Goal: Task Accomplishment & Management: Use online tool/utility

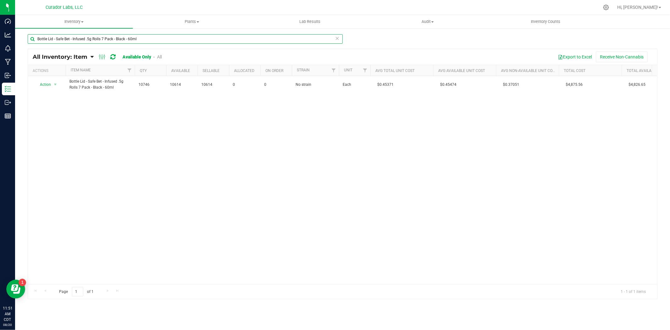
drag, startPoint x: 159, startPoint y: 39, endPoint x: -99, endPoint y: 35, distance: 257.7
click at [0, 35] on html "Dashboard Analytics Monitoring Manufacturing Inbound Inventory Outbound Reports…" at bounding box center [335, 165] width 670 height 330
paste input "Labeled Tube - HeadChange - Cart with QR THC M Diamond White - 2.2x2"
type input "Labeled Tube - HeadChange - Cart with QR THC M Diamond White - 2.2x2"
click at [48, 87] on div at bounding box center [342, 174] width 629 height 250
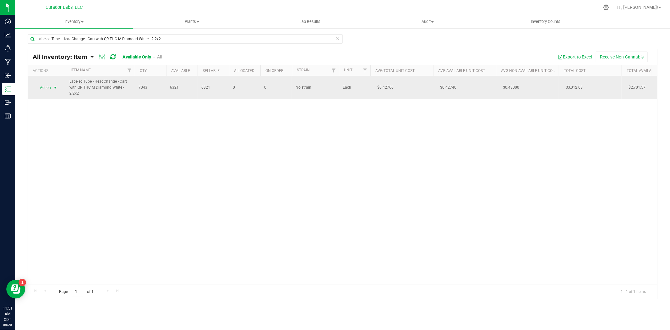
click at [52, 90] on span "select" at bounding box center [56, 87] width 8 height 9
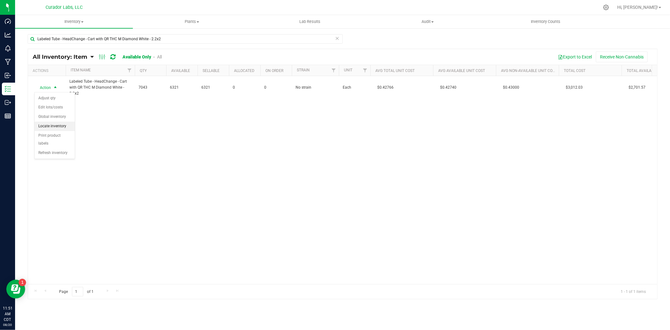
click at [52, 124] on li "Locate inventory" at bounding box center [55, 126] width 40 height 9
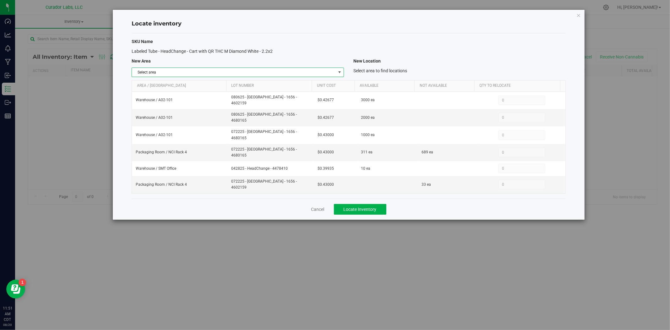
click at [231, 70] on span "Select area" at bounding box center [234, 72] width 204 height 9
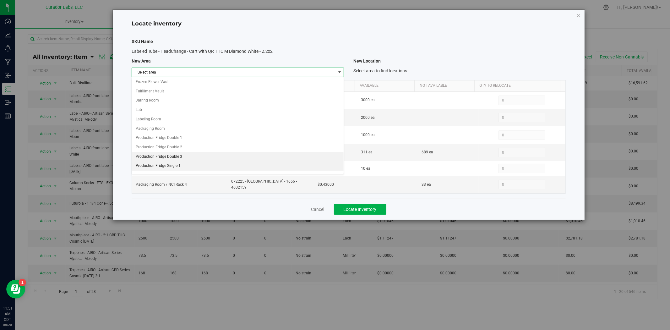
scroll to position [322, 0]
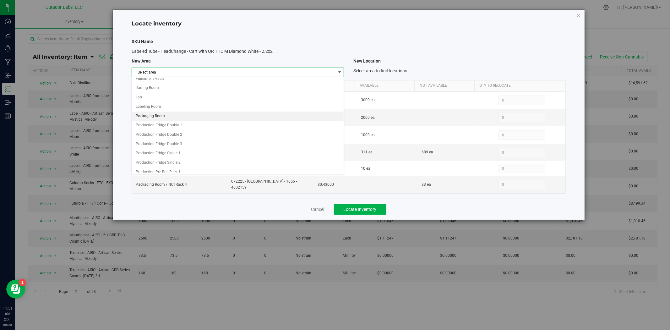
click at [168, 118] on li "Packaging Room" at bounding box center [238, 116] width 212 height 9
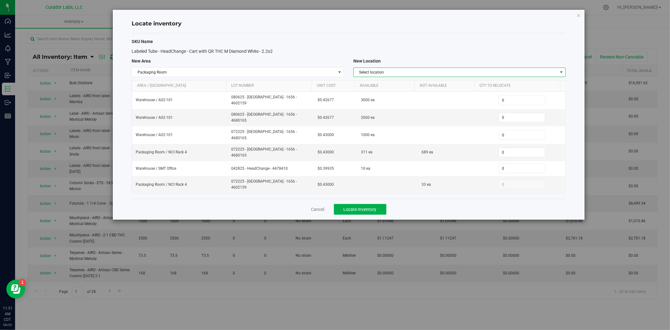
click at [400, 70] on span "Select location" at bounding box center [456, 72] width 204 height 9
drag, startPoint x: 379, startPoint y: 121, endPoint x: 383, endPoint y: 119, distance: 4.5
click at [379, 120] on li "NCI Rack 4" at bounding box center [460, 120] width 212 height 9
drag, startPoint x: 501, startPoint y: 113, endPoint x: 494, endPoint y: 113, distance: 6.3
click at [499, 113] on span "0 0" at bounding box center [522, 117] width 47 height 9
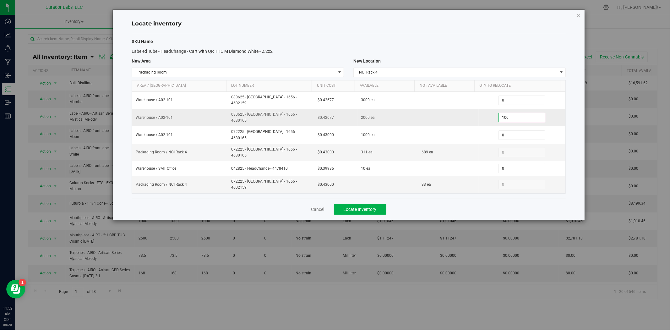
type input "100"
type input "1000"
type input "1,000"
drag, startPoint x: 285, startPoint y: 115, endPoint x: 231, endPoint y: 114, distance: 54.4
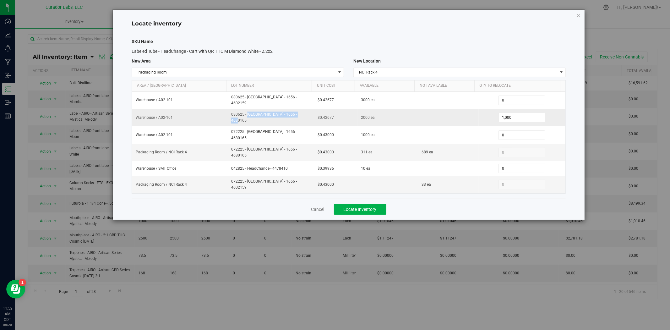
click at [231, 114] on span "080625 - Sana - 1656 - 4680165" at bounding box center [270, 118] width 79 height 12
copy span "080625 - Sana - 1656 - 4680165"
click at [350, 207] on span "Locate Inventory" at bounding box center [360, 209] width 33 height 5
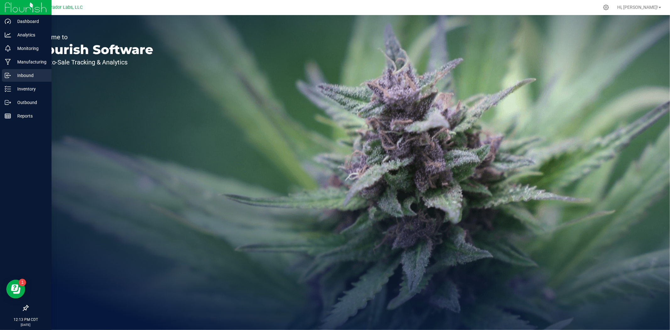
click at [7, 76] on icon at bounding box center [6, 75] width 1 height 1
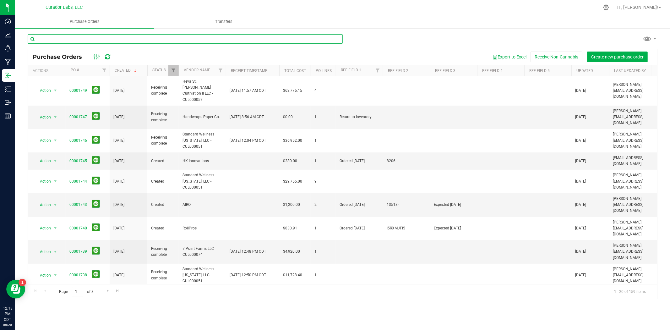
click at [135, 39] on input "text" at bounding box center [185, 38] width 315 height 9
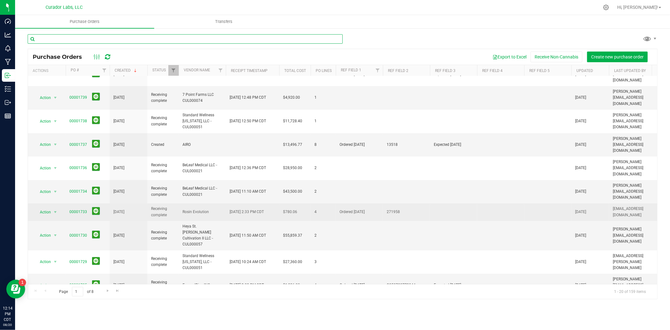
scroll to position [167, 0]
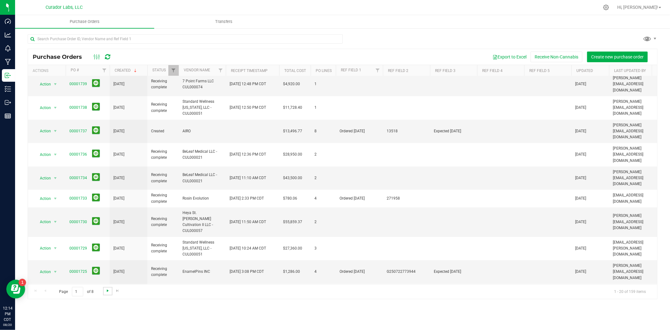
click at [108, 289] on span "Go to the next page" at bounding box center [107, 290] width 5 height 5
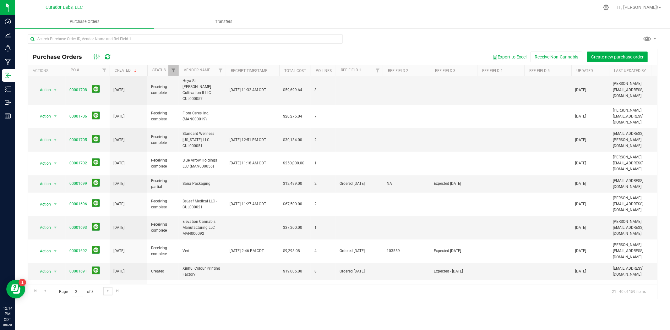
scroll to position [159, 0]
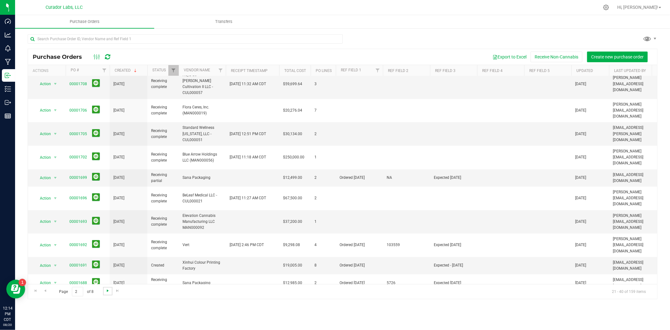
click at [108, 288] on span "Go to the next page" at bounding box center [107, 290] width 5 height 5
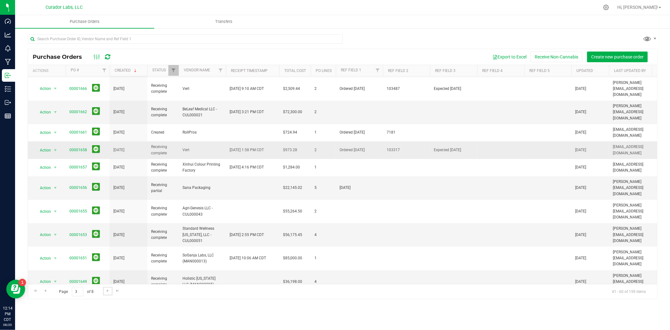
scroll to position [162, 0]
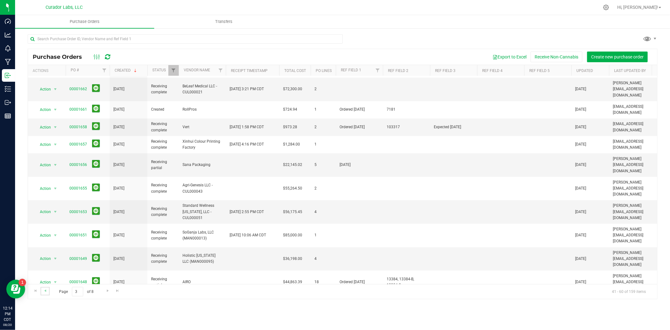
click at [48, 291] on link "Go to the previous page" at bounding box center [45, 291] width 9 height 8
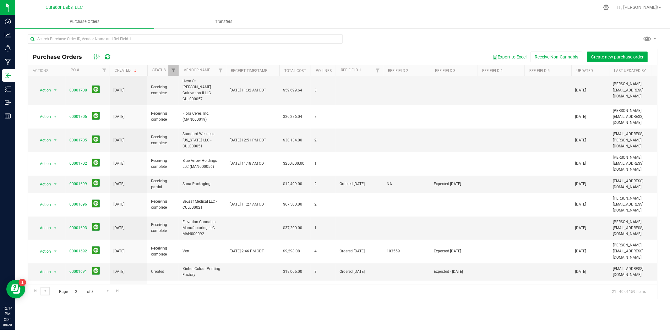
scroll to position [159, 0]
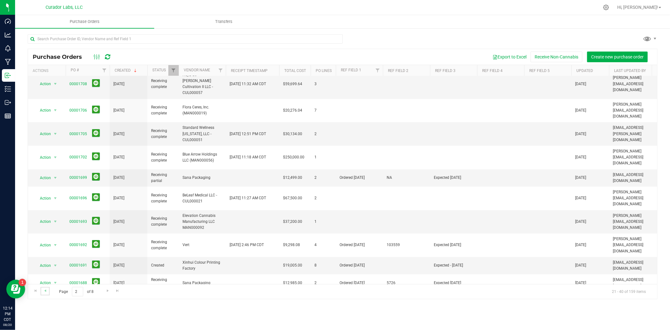
click at [46, 287] on link "Go to the previous page" at bounding box center [45, 291] width 9 height 8
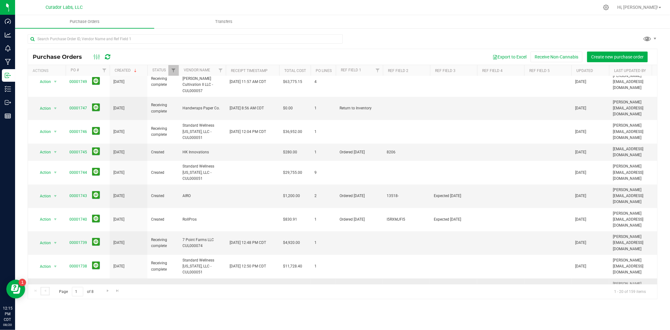
scroll to position [0, 0]
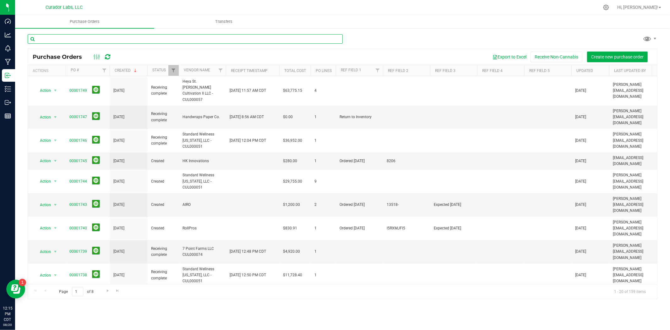
click at [190, 39] on input "text" at bounding box center [185, 38] width 315 height 9
type input "4all"
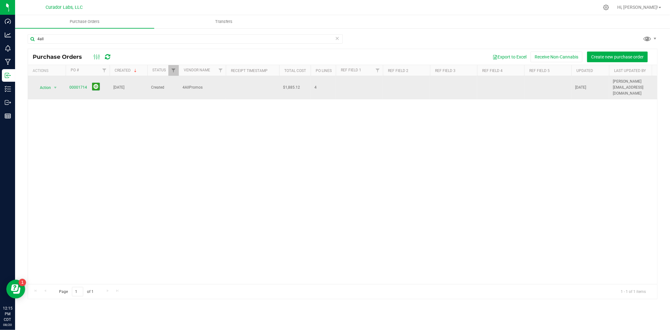
click at [68, 81] on td "00001714" at bounding box center [88, 87] width 44 height 23
click at [71, 85] on link "00001714" at bounding box center [78, 87] width 18 height 4
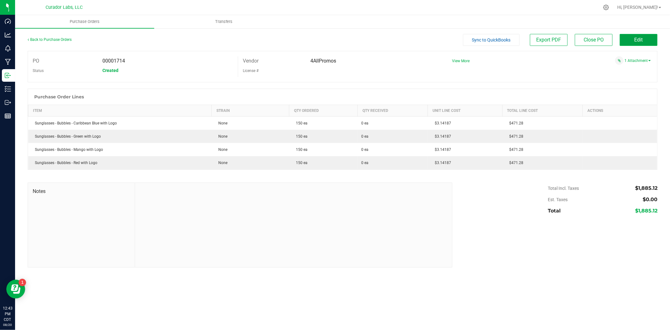
click at [649, 43] on button "Edit" at bounding box center [639, 40] width 38 height 12
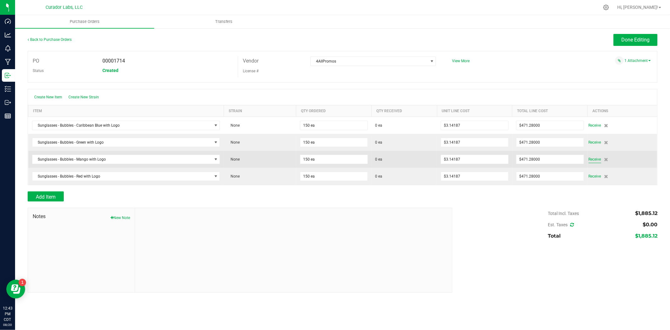
click at [592, 159] on span "Receive" at bounding box center [595, 160] width 13 height 8
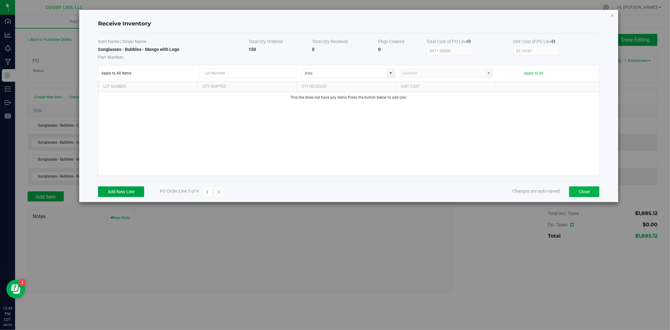
click at [104, 191] on button "Add New Line" at bounding box center [121, 191] width 46 height 11
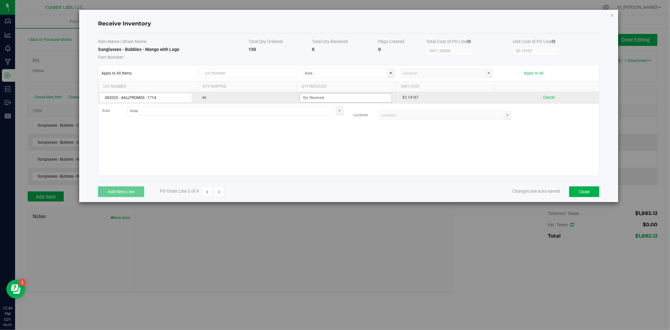
type input "082025 - 4ALLPROMOS - 1714"
click at [356, 98] on input at bounding box center [346, 97] width 92 height 9
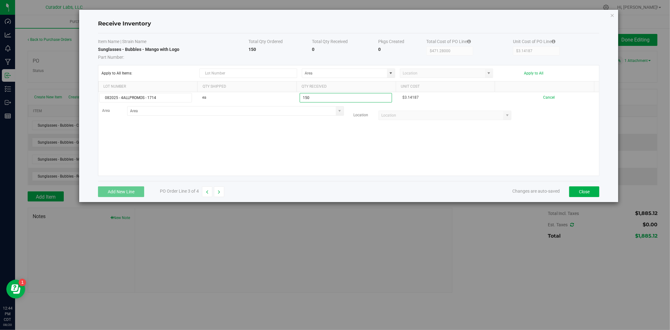
type input "150 ea"
click at [279, 131] on kendo-grid-list "082025 - 4ALLPROMOS - 1714 ea 150 ea $3.14187 Cancel Area Location" at bounding box center [348, 134] width 501 height 84
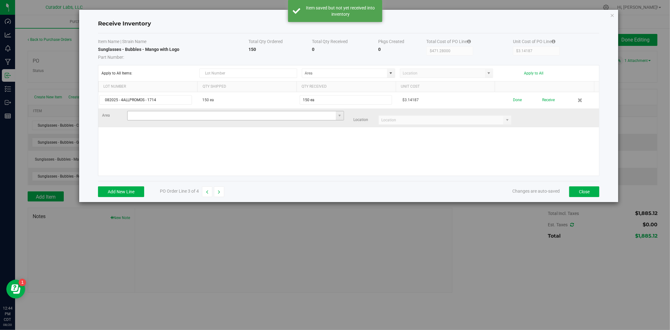
click at [271, 115] on input at bounding box center [232, 115] width 208 height 9
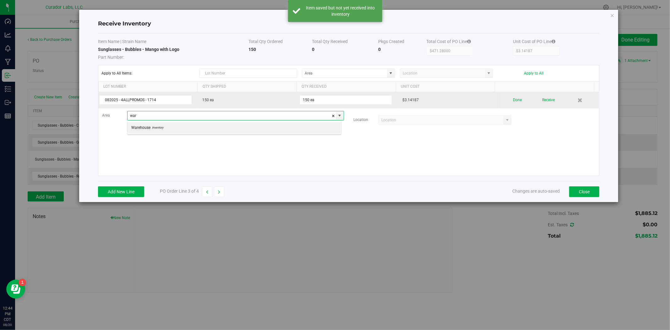
scroll to position [9, 214]
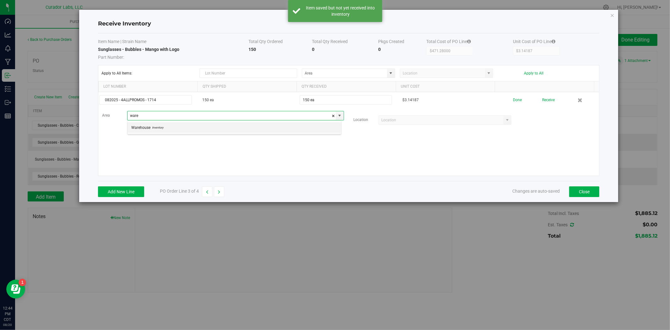
click at [253, 132] on li "Warehouse Inventory" at bounding box center [235, 127] width 214 height 11
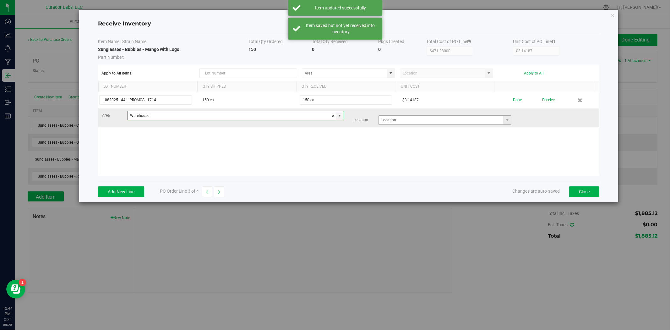
type input "Warehouse"
click at [389, 123] on input at bounding box center [441, 120] width 124 height 9
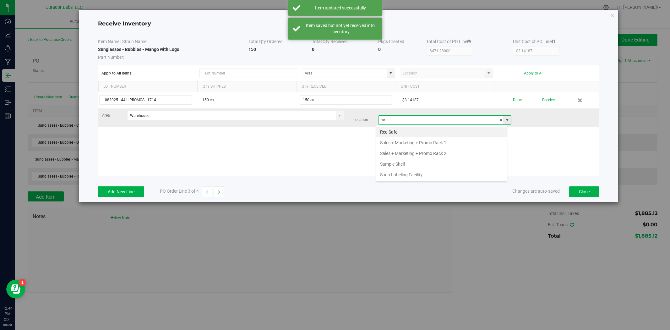
scroll to position [9, 131]
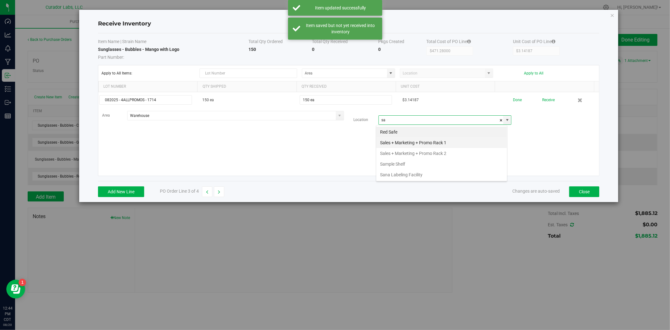
click at [407, 143] on li "Sales + Marketing + Promo Rack 1" at bounding box center [441, 142] width 131 height 11
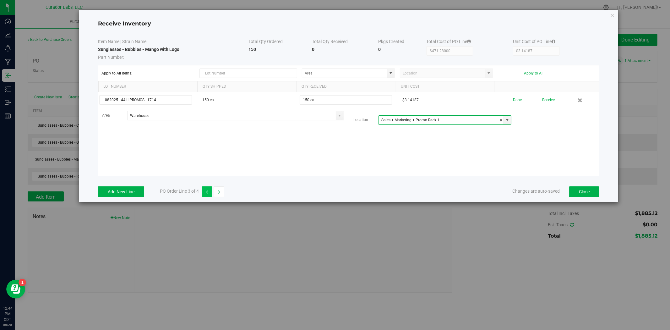
type input "Sales + Marketing + Promo Rack 1"
click at [208, 193] on icon "button" at bounding box center [207, 192] width 2 height 4
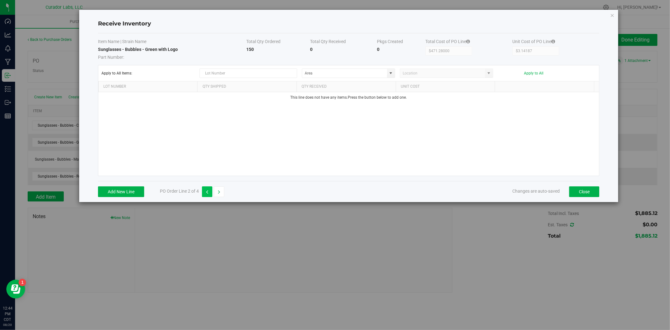
click at [207, 193] on icon "button" at bounding box center [207, 192] width 2 height 4
click at [218, 192] on icon "button" at bounding box center [219, 192] width 2 height 4
click at [206, 193] on button "button" at bounding box center [207, 191] width 10 height 11
click at [218, 191] on button "button" at bounding box center [219, 191] width 10 height 11
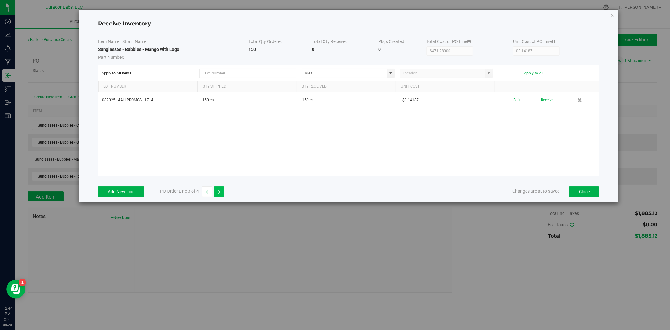
drag, startPoint x: 209, startPoint y: 192, endPoint x: 218, endPoint y: 191, distance: 9.2
click at [208, 192] on button "button" at bounding box center [207, 191] width 10 height 11
click at [218, 191] on icon "button" at bounding box center [219, 192] width 2 height 4
click at [213, 191] on div "Add New Line PO Order Line 3 of 4" at bounding box center [161, 191] width 126 height 11
click at [596, 194] on button "Close" at bounding box center [584, 191] width 30 height 11
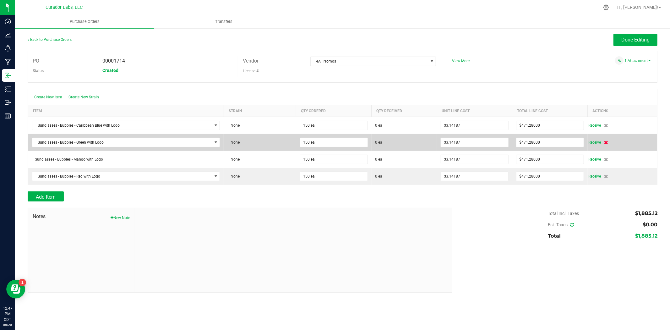
click at [607, 143] on icon at bounding box center [607, 142] width 4 height 4
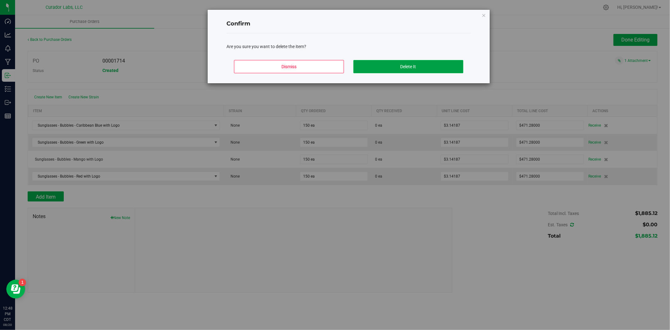
click at [364, 69] on button "Delete It" at bounding box center [409, 66] width 110 height 13
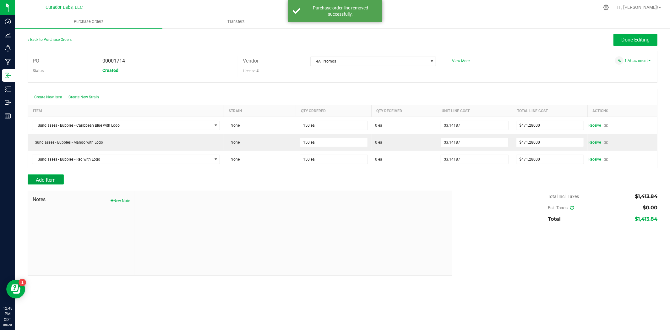
click at [54, 183] on span "Add Item" at bounding box center [46, 180] width 20 height 6
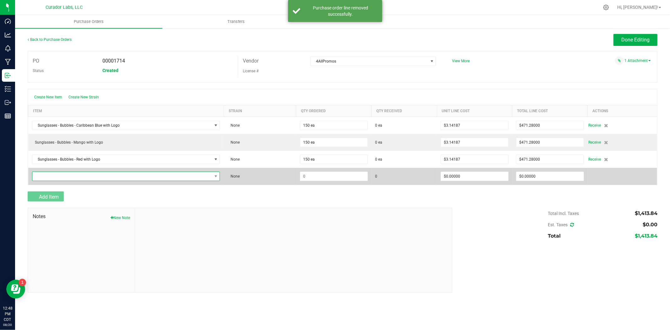
click at [60, 180] on span "NO DATA FOUND" at bounding box center [122, 176] width 180 height 9
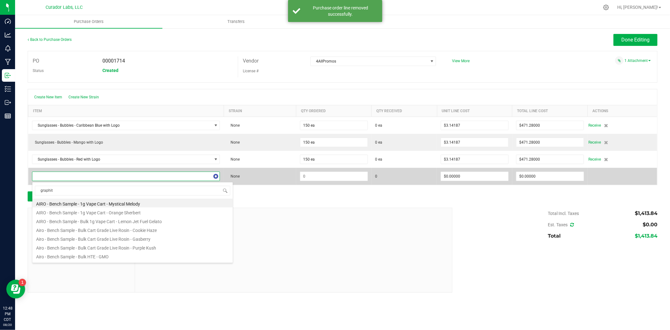
type input "graphite"
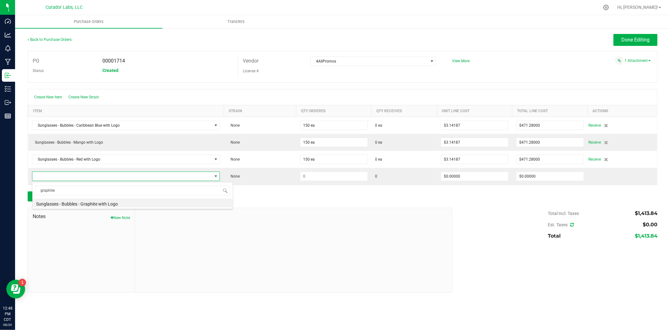
click at [85, 207] on li "Sunglasses - Bubbles - Graphite with Logo" at bounding box center [132, 203] width 200 height 9
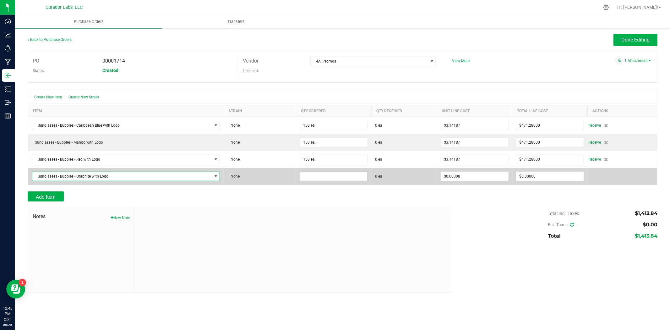
click at [319, 178] on input at bounding box center [333, 176] width 67 height 9
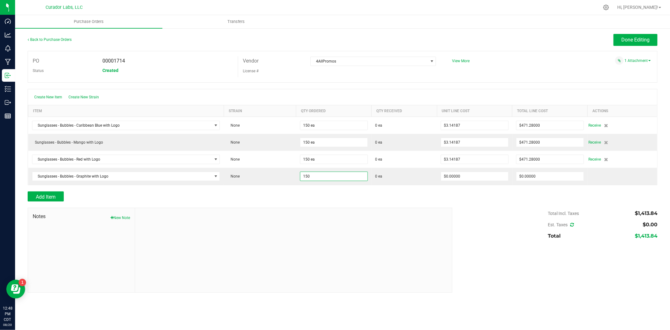
type input "150 ea"
drag, startPoint x: 343, startPoint y: 211, endPoint x: 397, endPoint y: 197, distance: 56.6
click at [344, 211] on div at bounding box center [293, 250] width 317 height 84
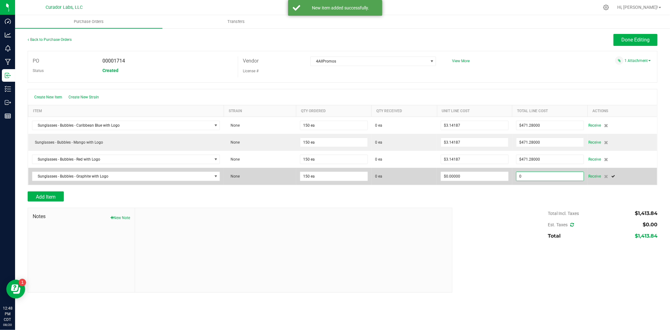
click at [535, 180] on input "0" at bounding box center [550, 176] width 67 height 9
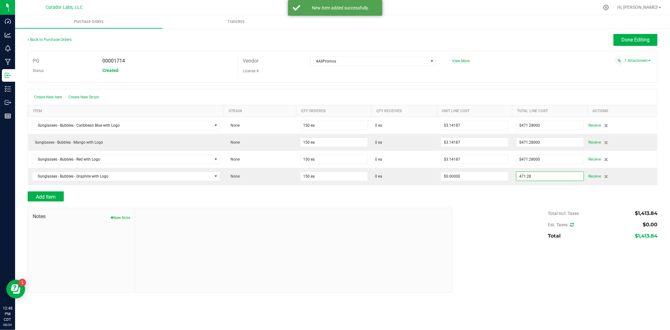
type input "$471.28000"
click at [505, 220] on div "Total Incl. Taxes $1,413.84 Est. Taxes $0.00 Total $1,413.84" at bounding box center [553, 225] width 210 height 34
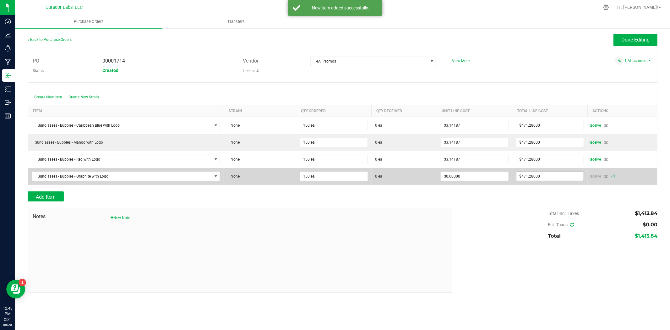
type input "150"
type input "$3.14187"
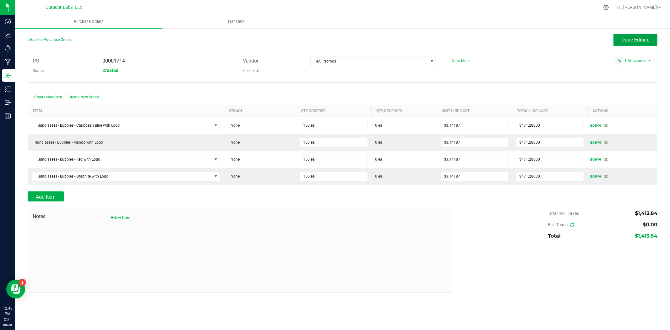
click at [630, 41] on span "Done Editing" at bounding box center [636, 40] width 28 height 6
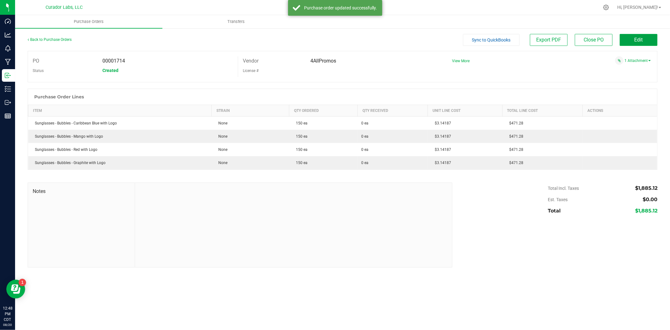
click at [630, 41] on button "Edit" at bounding box center [639, 40] width 38 height 12
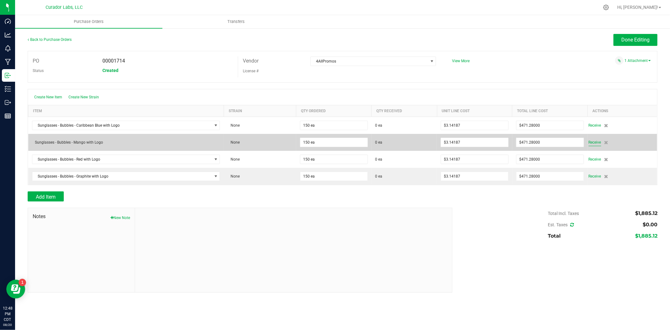
click at [596, 143] on span "Receive" at bounding box center [595, 143] width 13 height 8
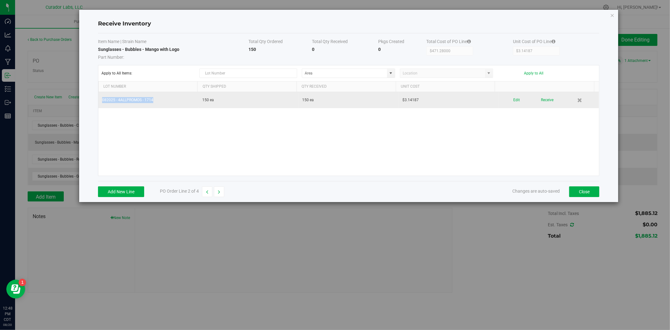
drag, startPoint x: 156, startPoint y: 101, endPoint x: 99, endPoint y: 102, distance: 57.5
click at [99, 102] on td "082025 - 4ALLPROMOS - 1714" at bounding box center [148, 100] width 100 height 16
copy td "082025 - 4ALLPROMOS - 1714"
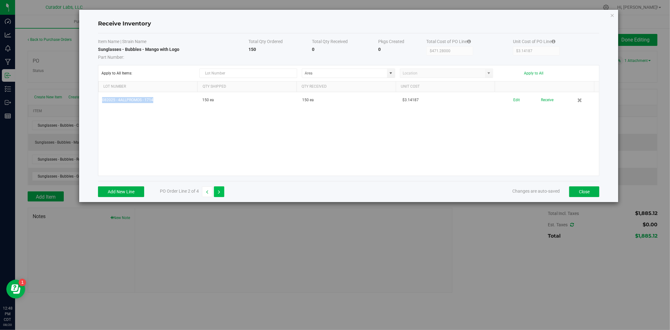
click at [222, 193] on button "button" at bounding box center [219, 191] width 10 height 11
click at [134, 196] on button "Add New Line" at bounding box center [121, 191] width 46 height 11
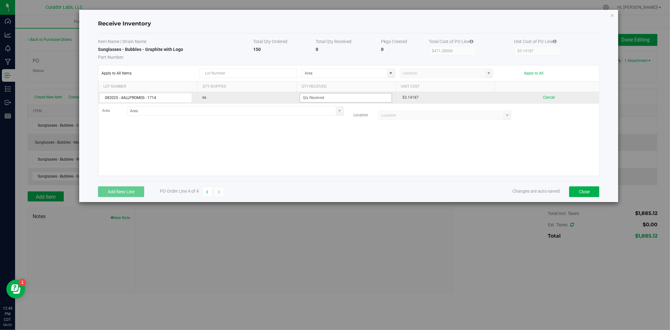
type input "082025 - 4ALLPROMOS - 1714"
click at [322, 98] on input at bounding box center [346, 97] width 92 height 9
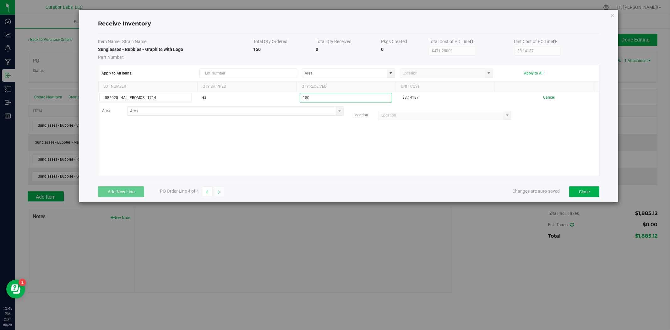
type input "150 ea"
click at [304, 163] on kendo-grid-list "082025 - 4ALLPROMOS - 1714 ea 150 ea $3.14187 Cancel Area Location" at bounding box center [348, 134] width 501 height 84
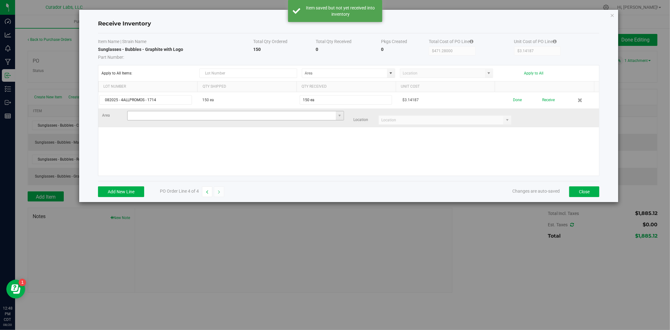
click at [244, 114] on input at bounding box center [232, 115] width 208 height 9
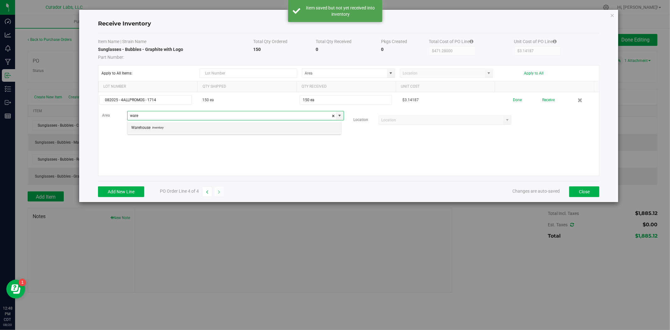
click at [241, 126] on li "Warehouse Inventory" at bounding box center [235, 127] width 214 height 11
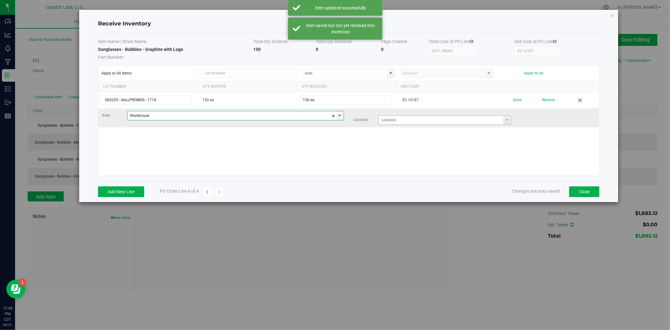
type input "Warehouse"
click at [400, 122] on input at bounding box center [441, 120] width 124 height 9
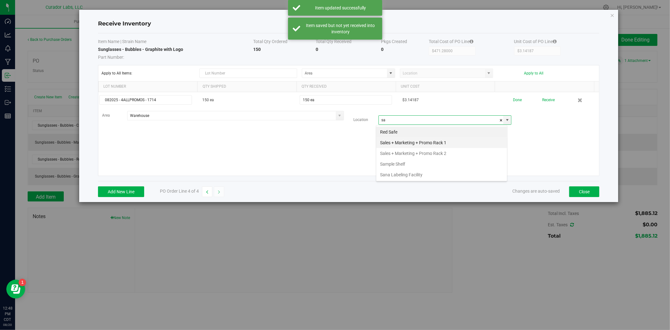
scroll to position [9, 131]
click at [393, 144] on li "Sales + Marketing + Promo Rack 1" at bounding box center [441, 142] width 131 height 11
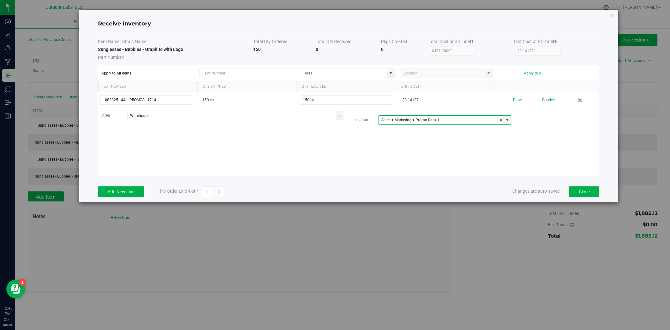
type input "Sales + Marketing + Promo Rack 1"
click at [382, 148] on div "082025 - 4ALLPROMOS - 1714 150 ea 150 ea $3.14187 Done Receive Area Warehouse L…" at bounding box center [348, 134] width 501 height 84
click at [206, 193] on button "button" at bounding box center [207, 191] width 10 height 11
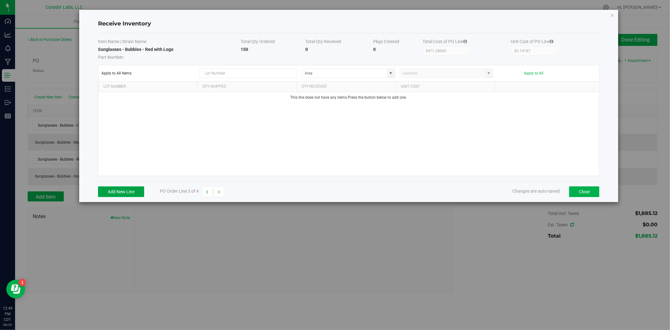
click at [141, 196] on button "Add New Line" at bounding box center [121, 191] width 46 height 11
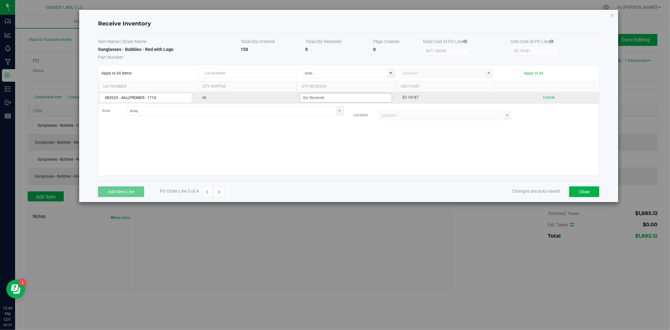
type input "082025 - 4ALLPROMOS - 1714"
click at [332, 100] on input at bounding box center [346, 97] width 92 height 9
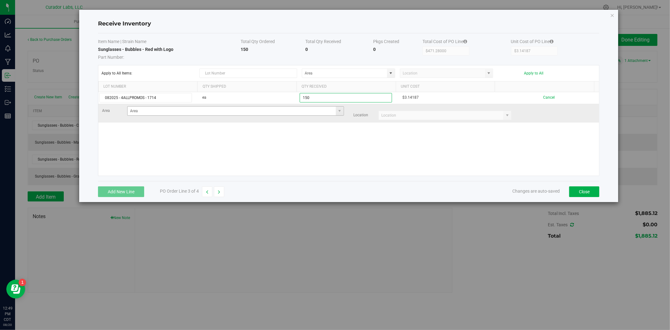
type input "150 ea"
click at [315, 116] on kendo-grid-list "082025 - 4ALLPROMOS - 1714 ea 150 ea $3.14187 Cancel Area Location" at bounding box center [348, 134] width 501 height 84
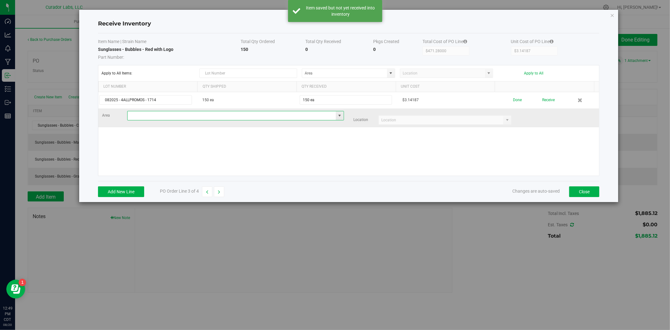
click at [306, 115] on input at bounding box center [232, 115] width 208 height 9
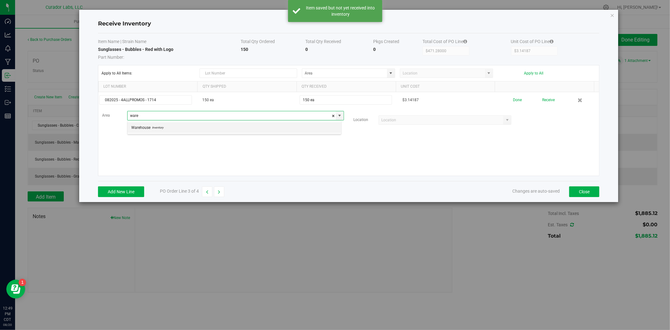
click at [309, 124] on li "Warehouse Inventory" at bounding box center [235, 127] width 214 height 11
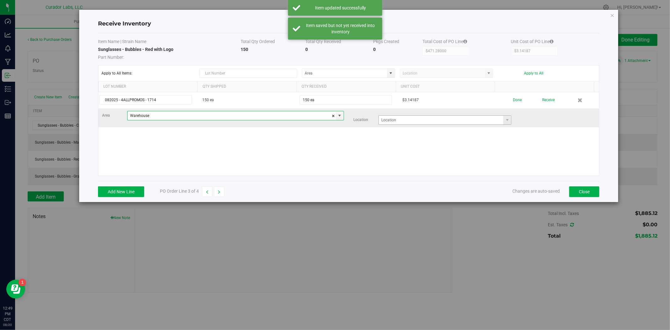
type input "Warehouse"
click at [381, 120] on input at bounding box center [441, 120] width 124 height 9
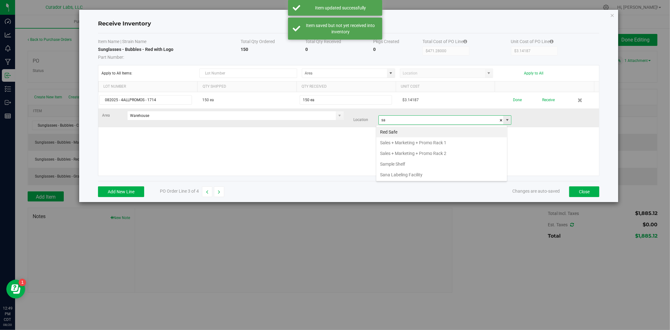
scroll to position [9, 131]
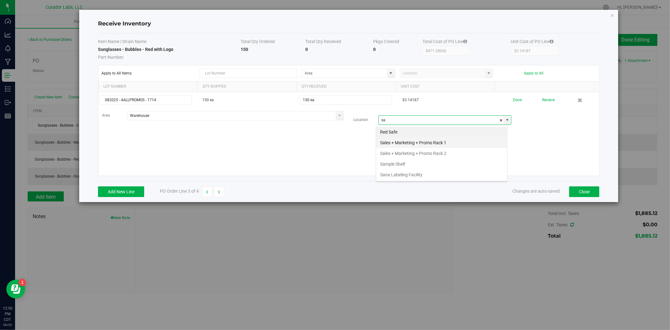
click at [392, 141] on li "Sales + Marketing + Promo Rack 1" at bounding box center [441, 142] width 131 height 11
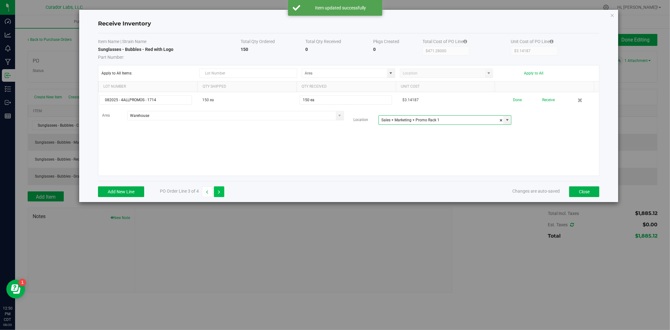
type input "Sales + Marketing + Promo Rack 1"
click at [221, 190] on button "button" at bounding box center [219, 191] width 10 height 11
click at [206, 190] on icon "button" at bounding box center [207, 192] width 2 height 4
click at [206, 190] on button "button" at bounding box center [207, 191] width 10 height 11
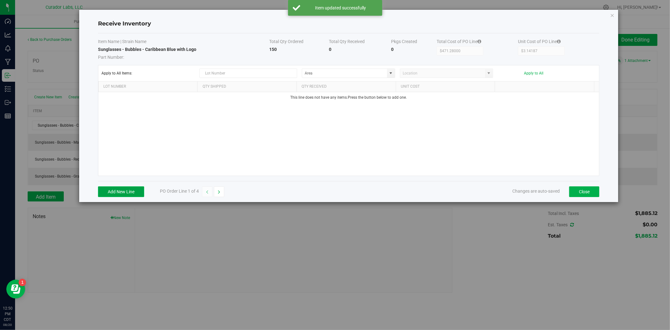
click at [115, 189] on button "Add New Line" at bounding box center [121, 191] width 46 height 11
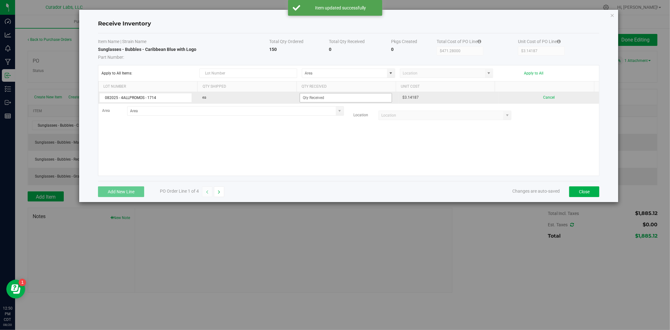
type input "082025 - 4ALLPROMOS - 1714"
click at [346, 98] on input at bounding box center [346, 97] width 92 height 9
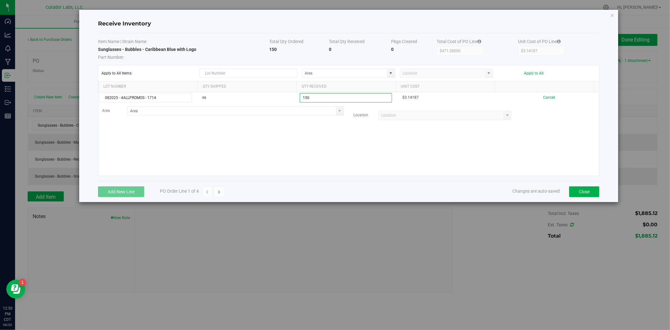
type input "150 ea"
click at [306, 156] on kendo-grid-list "082025 - 4ALLPROMOS - 1714 ea 150 ea $3.14187 Cancel Area Location" at bounding box center [348, 134] width 501 height 84
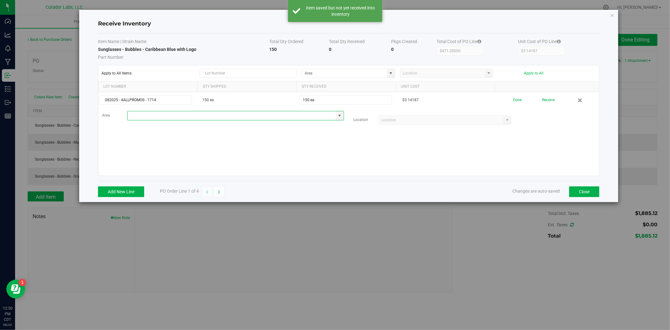
click at [282, 116] on input at bounding box center [232, 115] width 208 height 9
click at [284, 123] on li "Warehouse Inventory" at bounding box center [235, 127] width 214 height 11
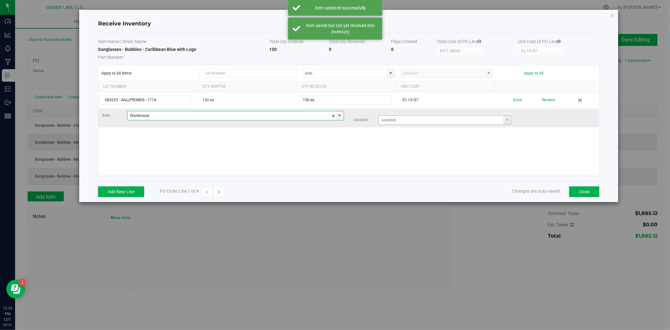
type input "Warehouse"
click at [392, 122] on input at bounding box center [441, 120] width 124 height 9
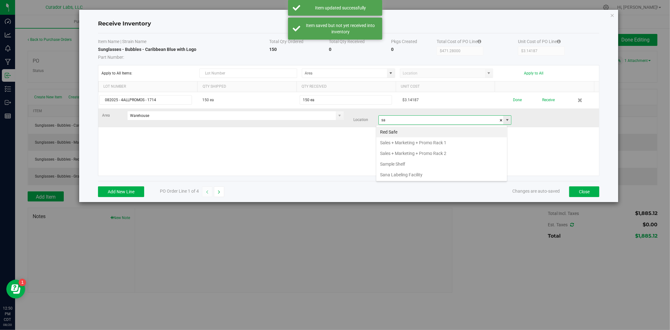
scroll to position [9, 131]
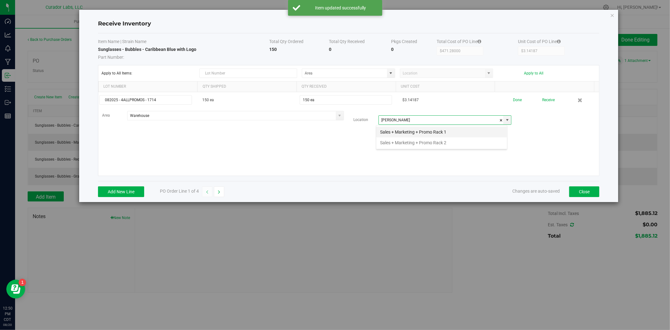
click at [401, 133] on li "Sales + Marketing + Promo Rack 1" at bounding box center [441, 132] width 131 height 11
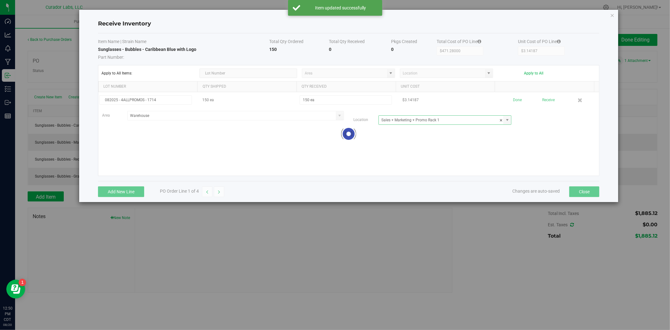
type input "Sales + Marketing + Promo Rack 1"
drag, startPoint x: 493, startPoint y: 145, endPoint x: 494, endPoint y: 140, distance: 5.1
click at [493, 145] on div "082025 - 4ALLPROMOS - 1714 150 ea 150 ea $3.14187 Done Receive Area Warehouse L…" at bounding box center [348, 134] width 501 height 84
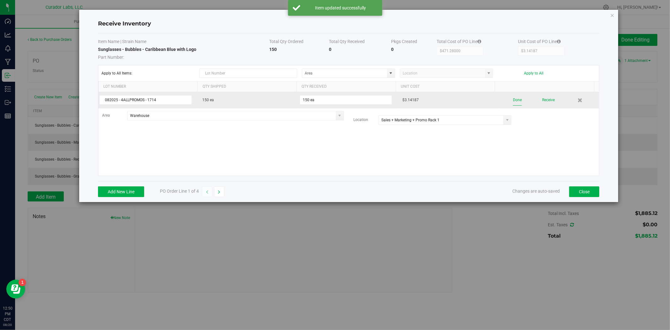
click at [513, 99] on button "Done" at bounding box center [517, 100] width 9 height 11
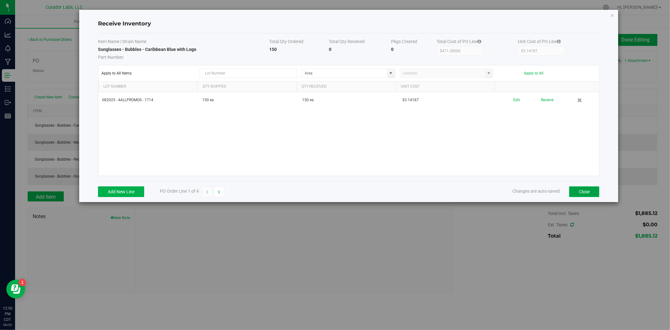
click at [584, 189] on button "Close" at bounding box center [584, 191] width 30 height 11
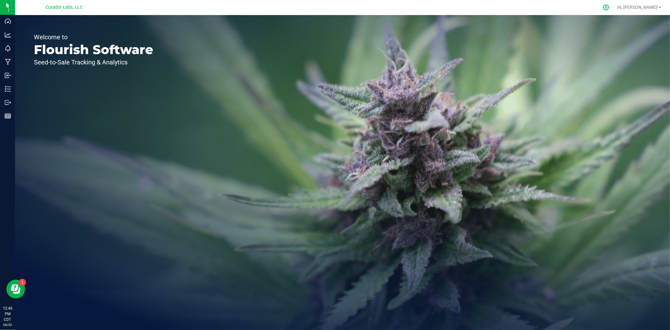
drag, startPoint x: 626, startPoint y: 3, endPoint x: 628, endPoint y: 8, distance: 6.4
click at [614, 4] on div at bounding box center [607, 8] width 16 height 14
click at [610, 8] on icon at bounding box center [606, 7] width 7 height 7
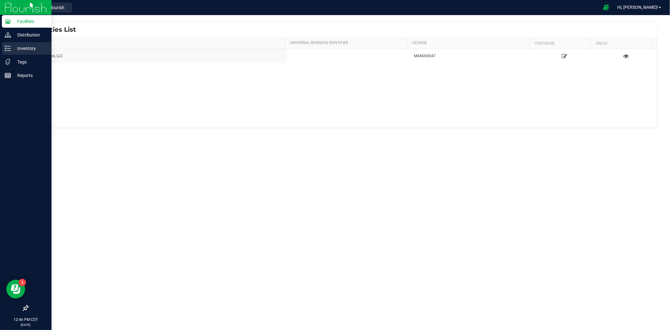
click at [5, 48] on icon at bounding box center [8, 48] width 6 height 6
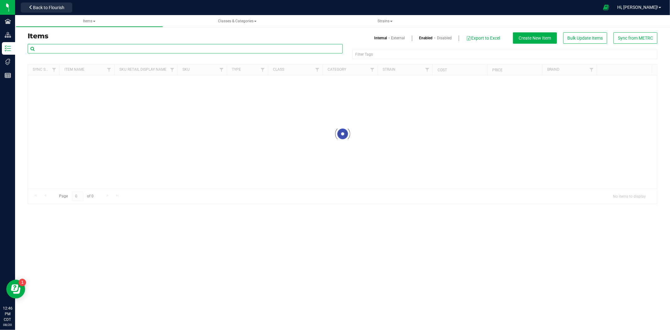
click at [87, 45] on input "text" at bounding box center [185, 48] width 315 height 9
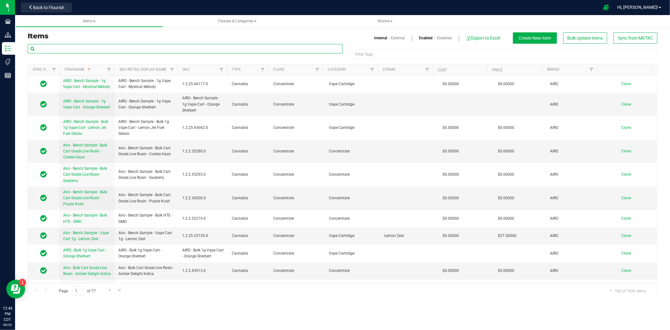
click at [87, 46] on input "text" at bounding box center [185, 48] width 315 height 9
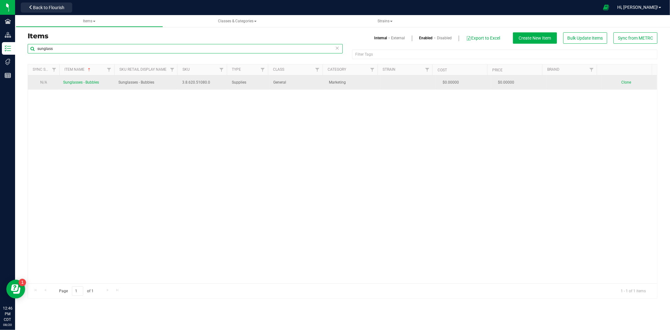
type input "sunglass"
click at [79, 82] on span "Sunglasses - Bubbles" at bounding box center [81, 82] width 36 height 4
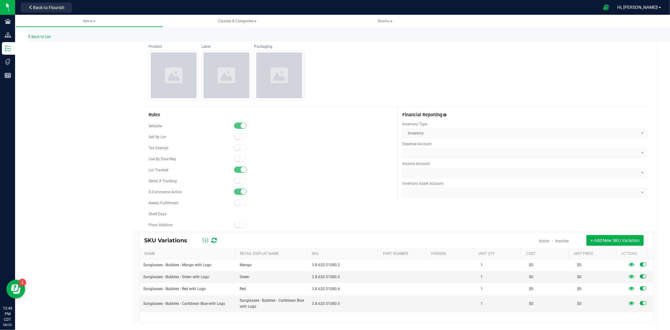
scroll to position [220, 0]
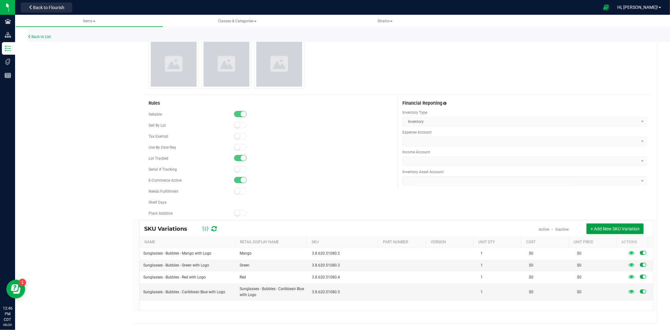
click at [596, 228] on span "+ Add New SKU Variation" at bounding box center [615, 228] width 49 height 5
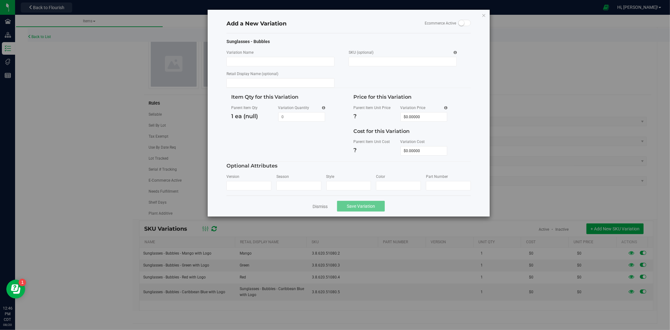
click at [216, 255] on div "Add a New Variation Ecommerce Active Sunglasses - Bubbles Variation Name SKU (o…" at bounding box center [337, 165] width 675 height 330
click at [323, 205] on link "Dismiss" at bounding box center [320, 206] width 15 height 6
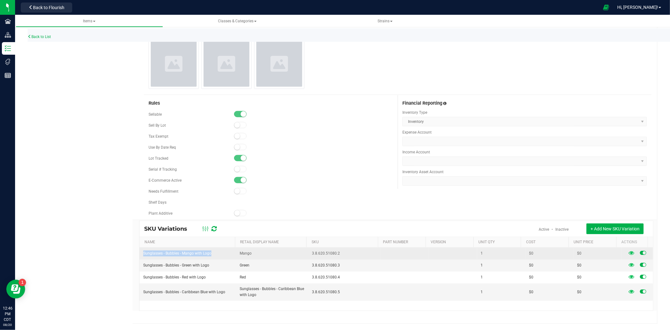
drag, startPoint x: 211, startPoint y: 255, endPoint x: 145, endPoint y: 258, distance: 66.7
click at [145, 258] on td "Sunglasses - Bubbles - Mango with Logo" at bounding box center [188, 254] width 96 height 12
copy span "Sunglasses - Bubbles - Mango with Logo"
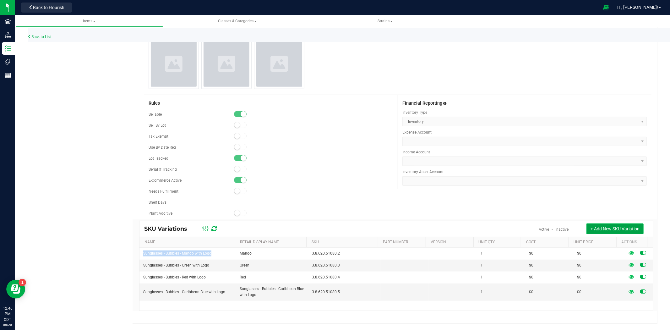
click at [591, 230] on span "+ Add New SKU Variation" at bounding box center [615, 228] width 49 height 5
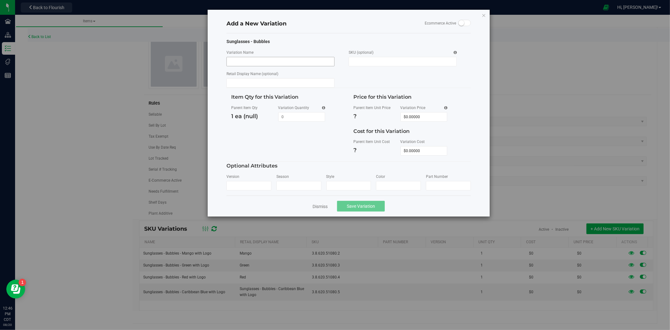
click at [314, 62] on input "Variation Name" at bounding box center [281, 61] width 108 height 9
click at [279, 64] on input "Sunglasses - Bubbles - Mango with Logo" at bounding box center [281, 61] width 108 height 9
type input "Sunglasses - Bubbles - Graphite with Logo"
click at [274, 84] on input "Retail Display Name (optional)" at bounding box center [281, 82] width 108 height 9
type input "Graphite"
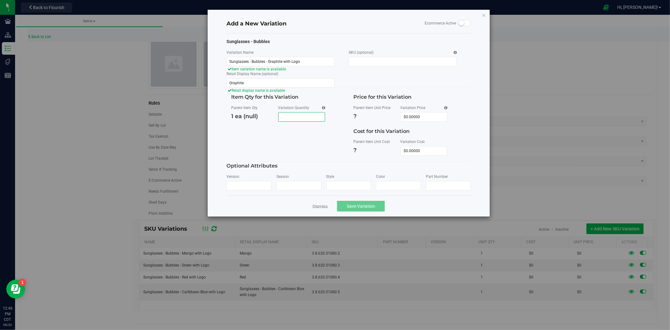
click at [287, 117] on span at bounding box center [301, 116] width 47 height 9
type input "1"
click at [328, 159] on div "Item Qty for this Variation Parent Item Qty 1 ea (null) Variation Quantity 1 1 …" at bounding box center [349, 124] width 244 height 73
click at [355, 205] on span "Save Variation" at bounding box center [361, 206] width 28 height 5
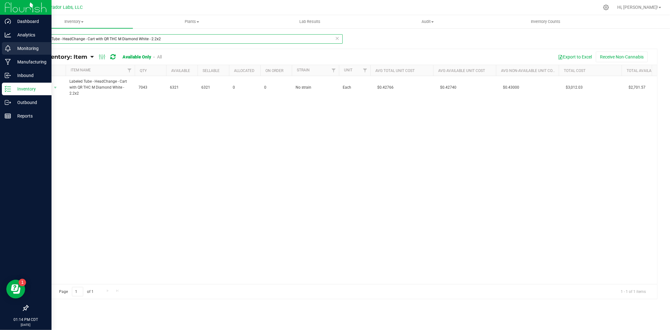
drag, startPoint x: 173, startPoint y: 41, endPoint x: 3, endPoint y: 42, distance: 169.7
click at [3, 42] on div "Dashboard Analytics Monitoring Manufacturing Inbound Inventory Outbound Reports…" at bounding box center [335, 165] width 670 height 330
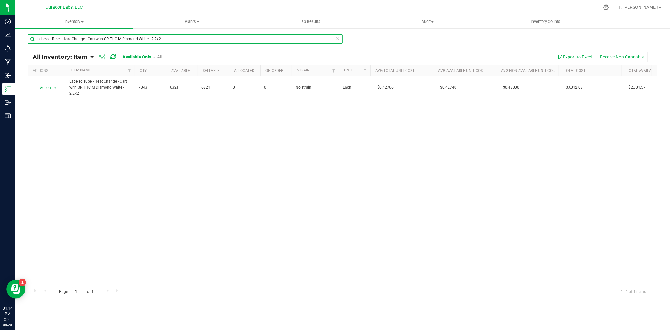
paste input "Cart - Bubbles - AIO with Warning on Jade - 1ml"
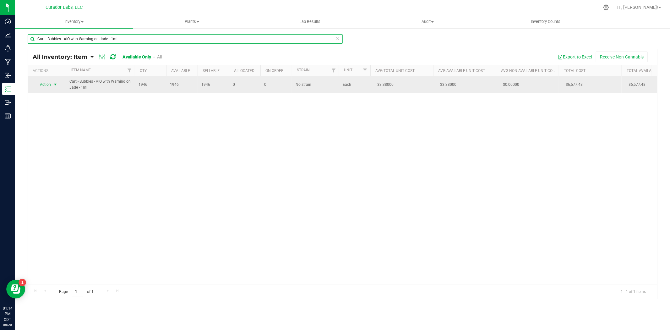
type input "Cart - Bubbles - AIO with Warning on Jade - 1ml"
click at [49, 85] on span "Action" at bounding box center [42, 84] width 17 height 9
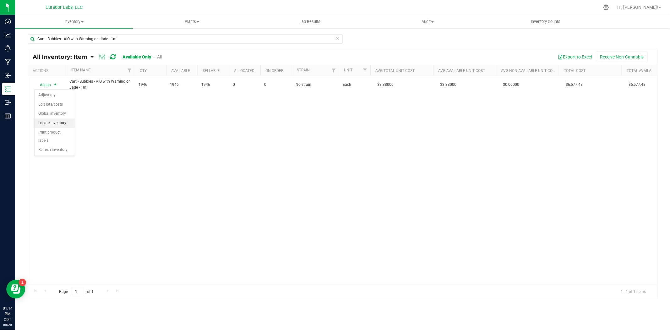
click at [59, 123] on li "Locate inventory" at bounding box center [55, 122] width 40 height 9
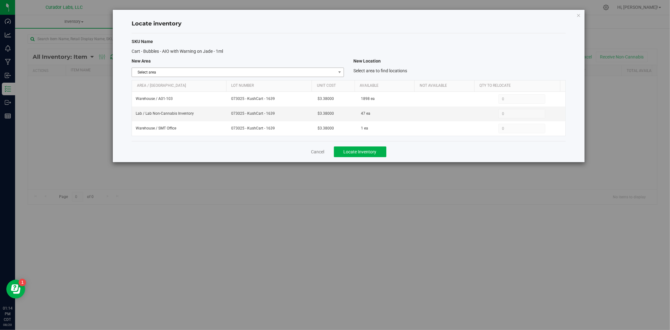
click at [206, 70] on span "Select area" at bounding box center [234, 72] width 204 height 9
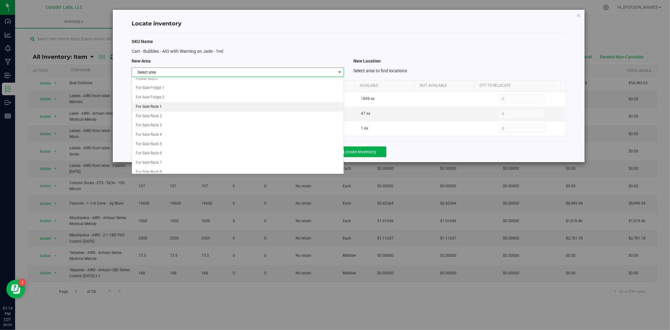
scroll to position [279, 0]
click at [159, 143] on li "Lab" at bounding box center [238, 139] width 212 height 9
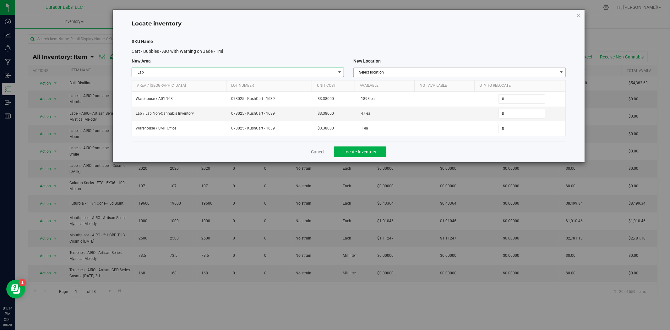
click at [391, 73] on span "Select location" at bounding box center [456, 72] width 204 height 9
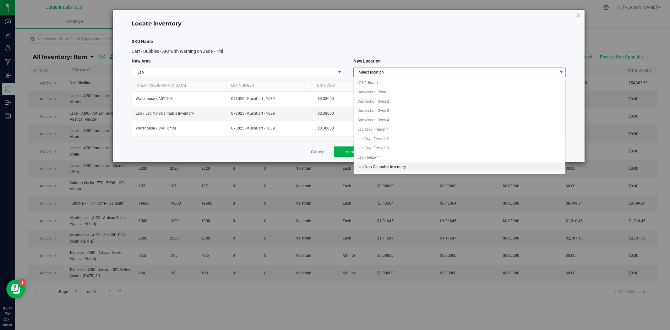
click at [386, 169] on li "Lab Non-Cannabis Inventory" at bounding box center [460, 166] width 212 height 9
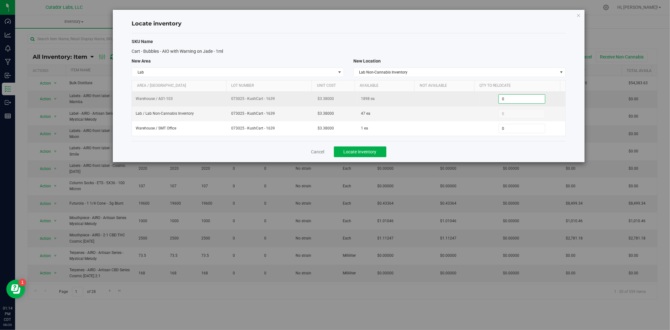
drag, startPoint x: 507, startPoint y: 102, endPoint x: 479, endPoint y: 103, distance: 27.7
click at [483, 103] on div "0 0" at bounding box center [522, 98] width 79 height 9
type input "1000"
type input "1,000"
drag, startPoint x: 283, startPoint y: 103, endPoint x: 238, endPoint y: 103, distance: 45.6
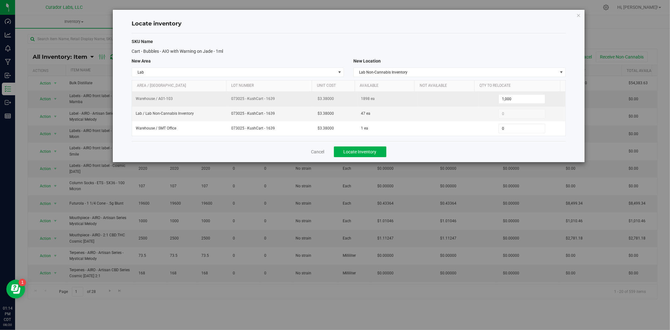
click at [238, 103] on td "073025 - KushCart - 1639" at bounding box center [270, 99] width 87 height 15
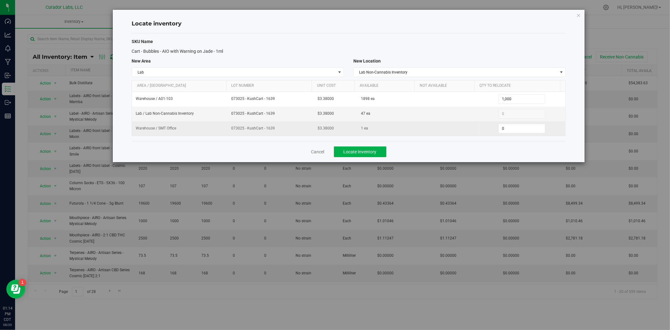
copy span "073025 - KushCart - 1639"
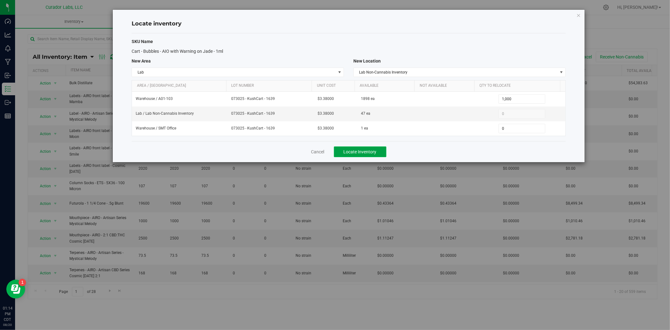
click at [383, 147] on button "Locate Inventory" at bounding box center [360, 151] width 52 height 11
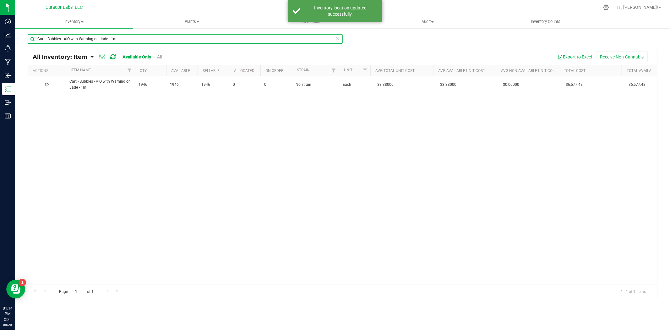
drag, startPoint x: 131, startPoint y: 36, endPoint x: -65, endPoint y: 29, distance: 196.5
click at [0, 29] on html "Dashboard Analytics Monitoring Manufacturing Inbound Inventory Outbound Reports…" at bounding box center [335, 165] width 670 height 330
paste input "Periwinkl"
type input "Cart - Bubbles - AIO with Warning on Periwinkle - 1ml"
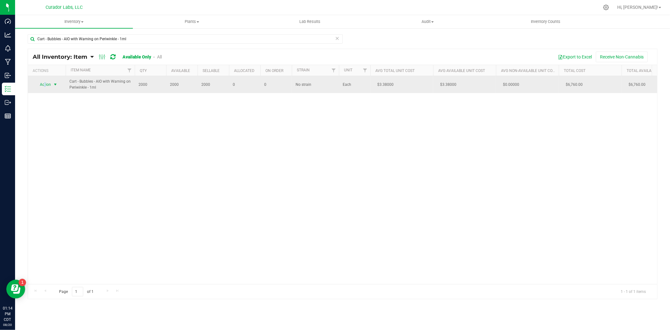
click at [45, 84] on span "Action" at bounding box center [42, 84] width 17 height 9
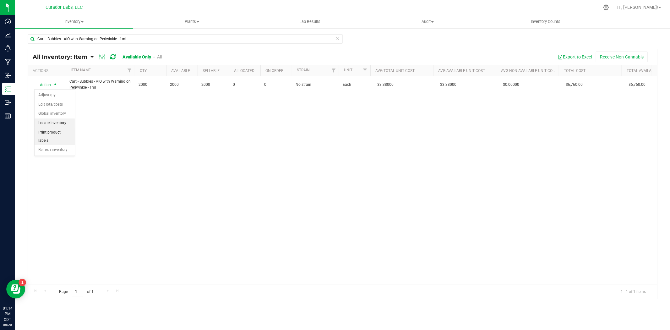
click at [52, 122] on li "Locate inventory" at bounding box center [55, 122] width 40 height 9
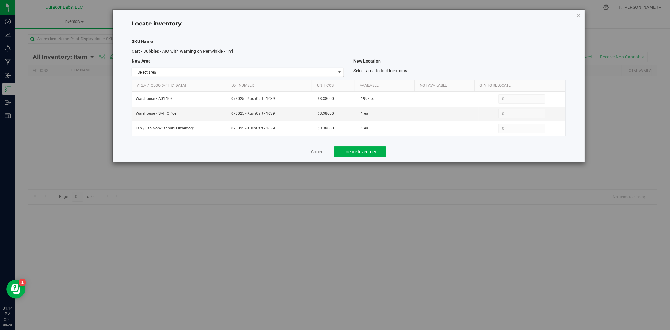
click at [194, 75] on span "Select area" at bounding box center [234, 72] width 204 height 9
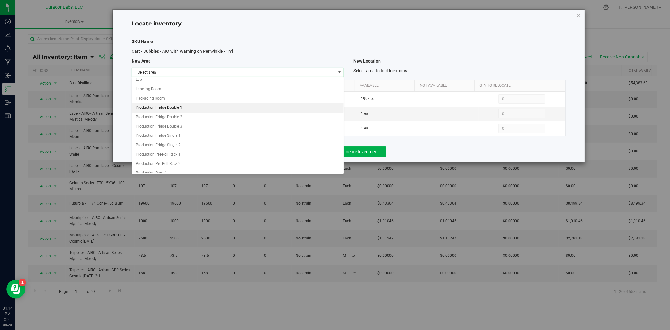
scroll to position [326, 0]
drag, startPoint x: 152, startPoint y: 97, endPoint x: 157, endPoint y: 96, distance: 5.1
click at [153, 96] on li "Lab" at bounding box center [238, 93] width 212 height 9
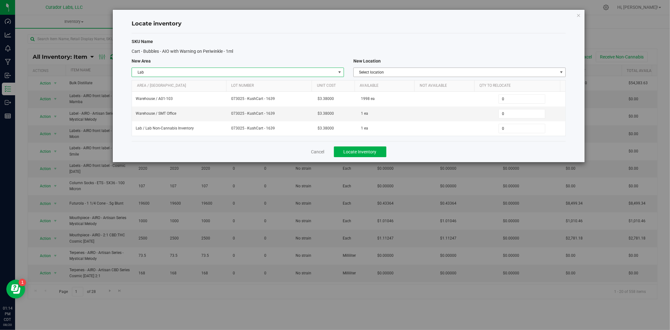
click at [403, 73] on span "Select location" at bounding box center [456, 72] width 204 height 9
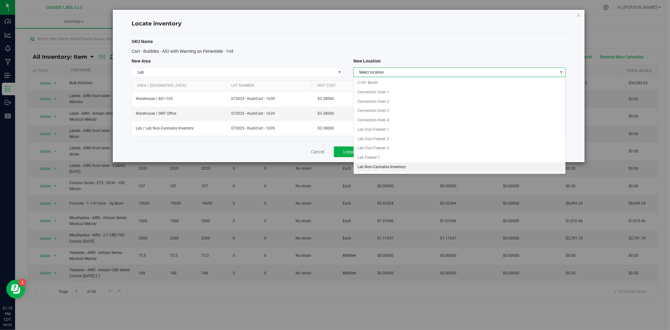
click at [378, 168] on li "Lab Non-Cannabis Inventory" at bounding box center [460, 166] width 212 height 9
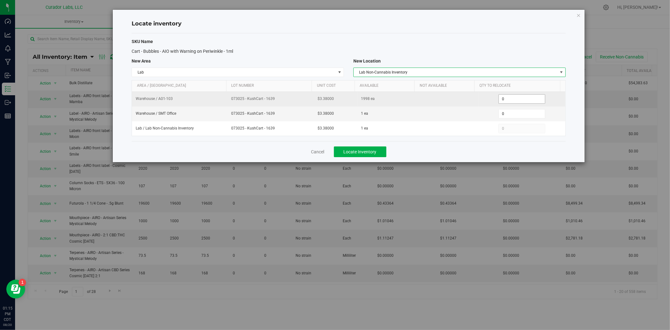
drag, startPoint x: 499, startPoint y: 101, endPoint x: 474, endPoint y: 102, distance: 25.5
click at [474, 102] on tr "Warehouse / A01-103 073025 - KushCart - 1639 $3.38000 1998 ea 0 0" at bounding box center [349, 99] width 434 height 15
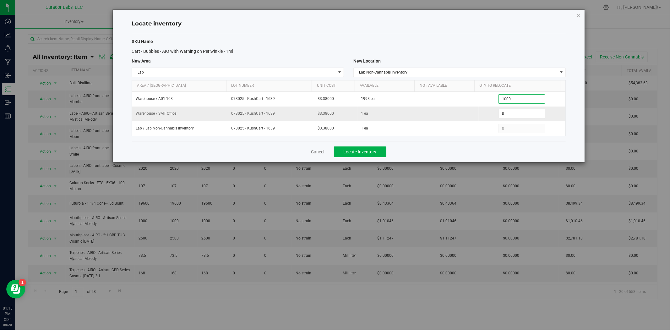
type input "1000"
drag, startPoint x: 369, startPoint y: 156, endPoint x: 230, endPoint y: 161, distance: 139.3
click at [368, 155] on button "Locate Inventory" at bounding box center [360, 151] width 52 height 11
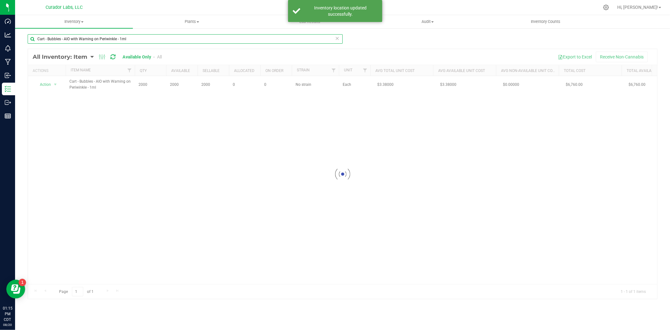
drag, startPoint x: 160, startPoint y: 34, endPoint x: -76, endPoint y: 30, distance: 236.3
click at [0, 30] on html "Dashboard Analytics Monitoring Manufacturing Inbound Inventory Outbound Reports…" at bounding box center [335, 165] width 670 height 330
paste input "Coral"
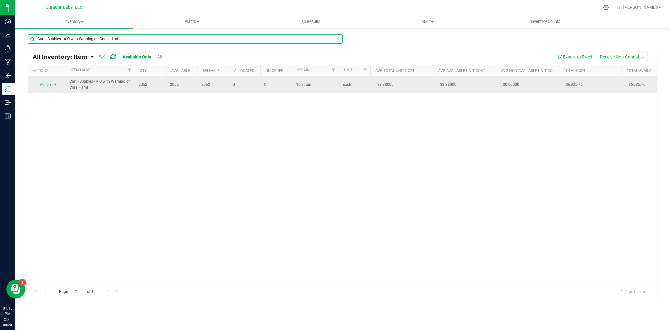
type input "Cart - Bubbles - AIO with Warning on Coral - 1ml"
click at [58, 83] on span "select" at bounding box center [55, 84] width 5 height 5
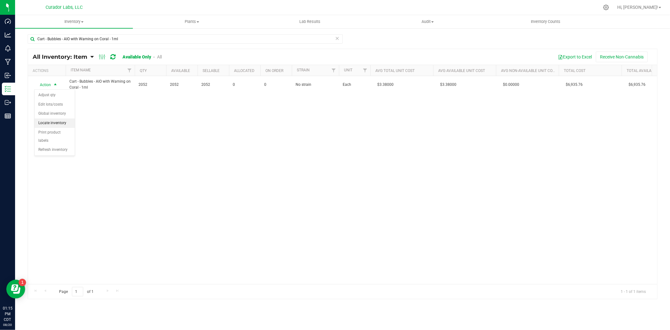
click at [63, 118] on li "Locate inventory" at bounding box center [55, 122] width 40 height 9
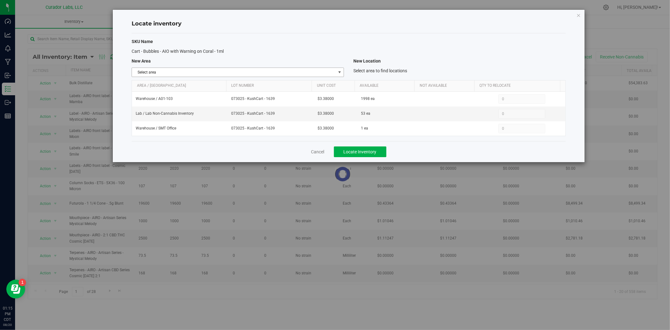
click at [172, 71] on span "Select area" at bounding box center [234, 72] width 204 height 9
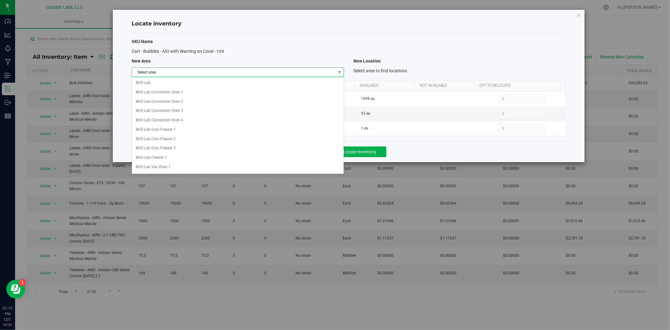
scroll to position [253, 0]
click at [146, 167] on li "Lab" at bounding box center [238, 165] width 212 height 9
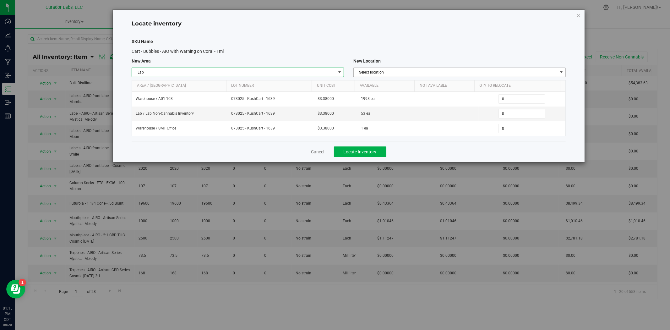
click at [382, 73] on span "Select location" at bounding box center [456, 72] width 204 height 9
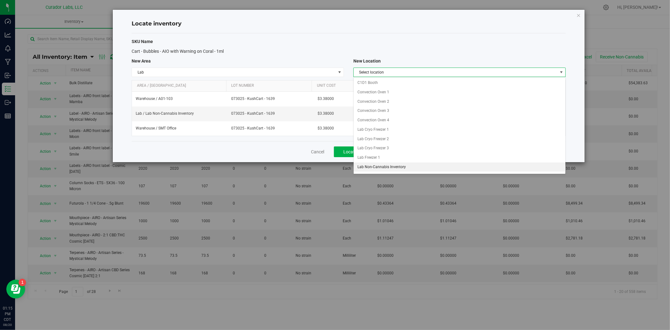
click at [376, 170] on li "Lab Non-Cannabis Inventory" at bounding box center [460, 166] width 212 height 9
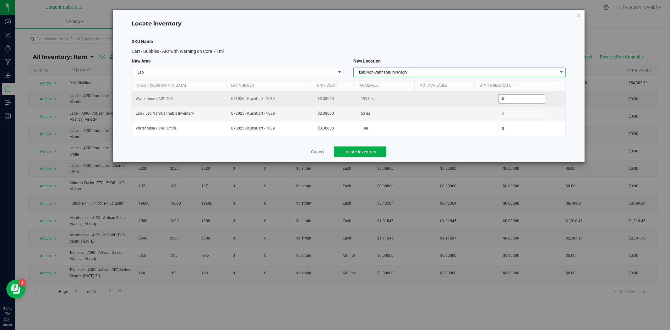
drag, startPoint x: 505, startPoint y: 99, endPoint x: 488, endPoint y: 101, distance: 17.1
click at [488, 101] on div "0 0" at bounding box center [522, 98] width 79 height 9
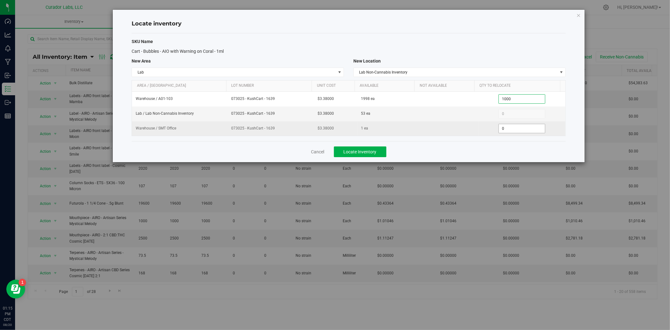
type input "1000"
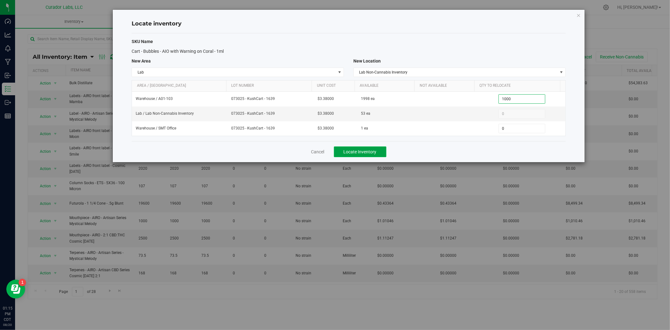
click at [372, 152] on span "Locate Inventory" at bounding box center [360, 151] width 33 height 5
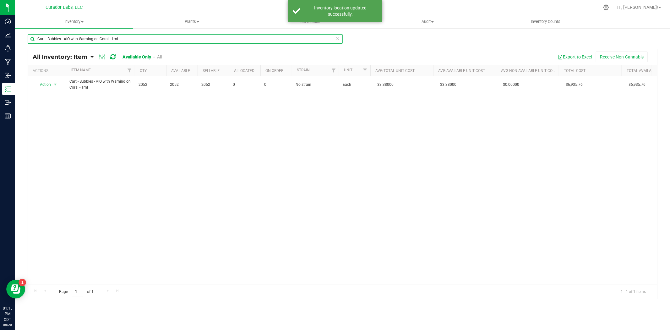
drag, startPoint x: 122, startPoint y: 36, endPoint x: -53, endPoint y: 42, distance: 175.1
click at [0, 42] on html "Dashboard Analytics Monitoring Manufacturing Inbound Inventory Outbound Reports…" at bounding box center [335, 165] width 670 height 330
paste input "Sunrise"
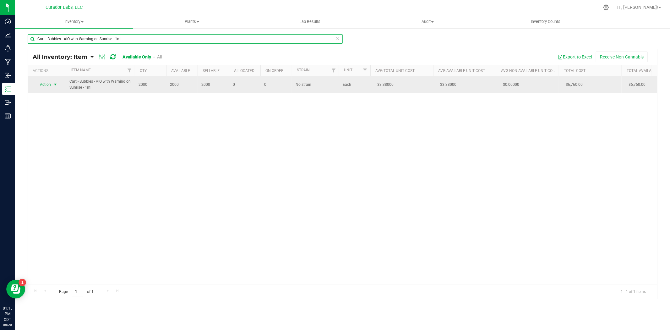
type input "Cart - Bubbles - AIO with Warning on Sunrise - 1ml"
click at [44, 86] on span "Action" at bounding box center [42, 84] width 17 height 9
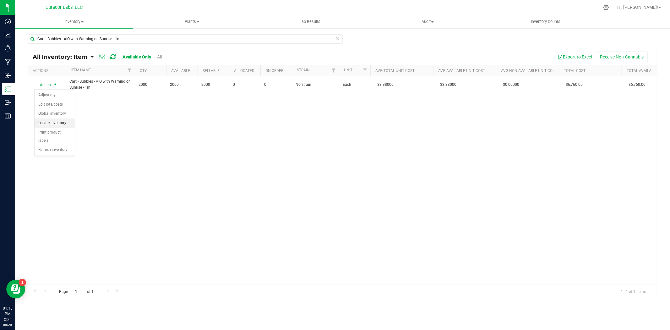
click at [62, 124] on li "Locate inventory" at bounding box center [55, 122] width 40 height 9
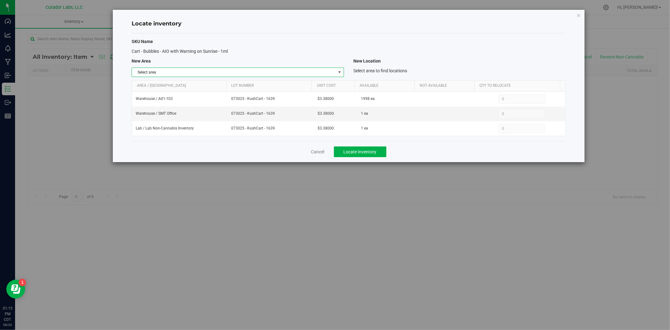
click at [206, 73] on span "Select area" at bounding box center [234, 72] width 204 height 9
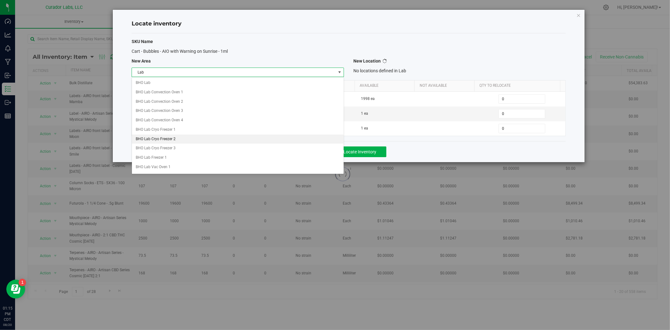
scroll to position [253, 0]
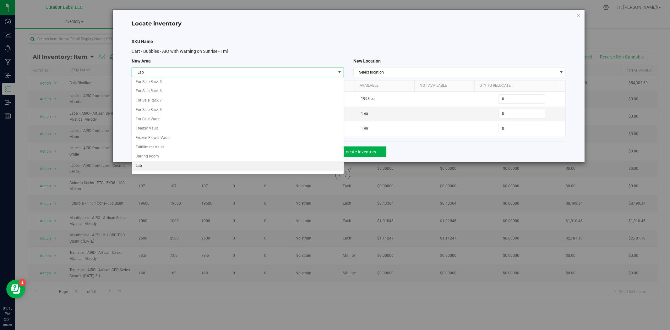
click at [165, 169] on li "Lab" at bounding box center [238, 165] width 212 height 9
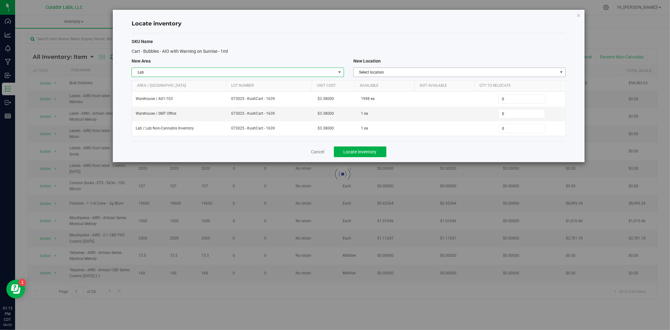
click at [377, 67] on div "SKU Name Cart - Bubbles - AIO with Warning on Sunrise - 1ml New Area New Locati…" at bounding box center [349, 87] width 434 height 108
click at [376, 73] on span "Select location" at bounding box center [456, 72] width 204 height 9
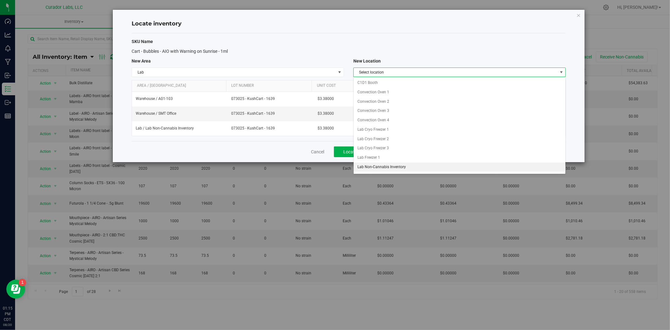
click at [366, 167] on li "Lab Non-Cannabis Inventory" at bounding box center [460, 166] width 212 height 9
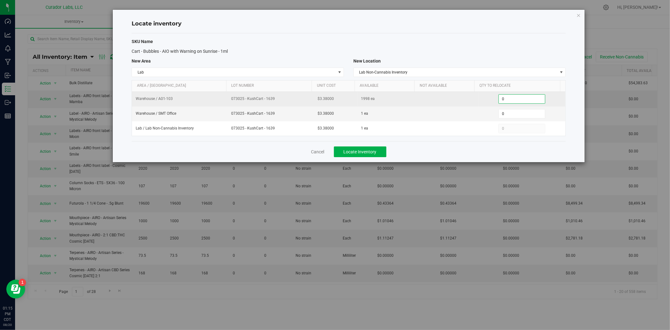
drag, startPoint x: 504, startPoint y: 97, endPoint x: 475, endPoint y: 99, distance: 28.7
click at [479, 99] on td "0 0" at bounding box center [522, 99] width 87 height 15
type input "1000"
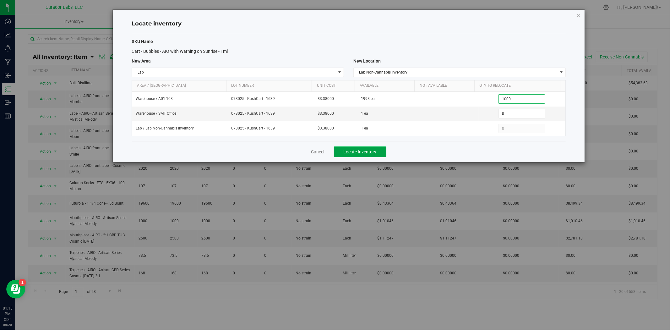
type input "1,000"
click at [371, 153] on span "Locate Inventory" at bounding box center [360, 151] width 33 height 5
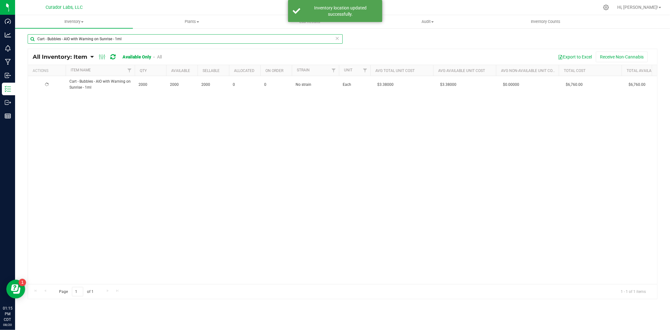
drag, startPoint x: -76, startPoint y: 31, endPoint x: 42, endPoint y: 31, distance: 118.1
click at [0, 31] on html "Dashboard Analytics Monitoring Manufacturing Inbound Inventory Outbound Reports…" at bounding box center [335, 165] width 670 height 330
paste input "AIRO - AiroX Disposable Opaque to Transparent Gray -"
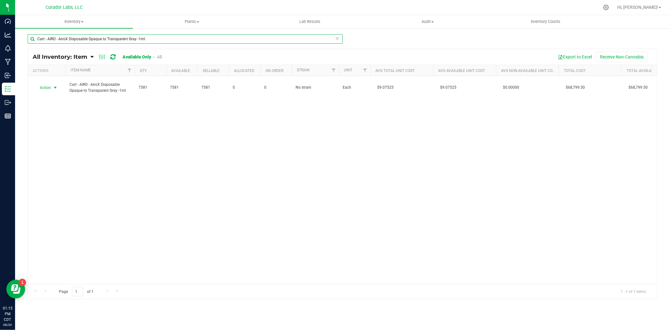
type input "Cart - AIRO - AiroX Disposable Opaque to Transparent Gray -1ml"
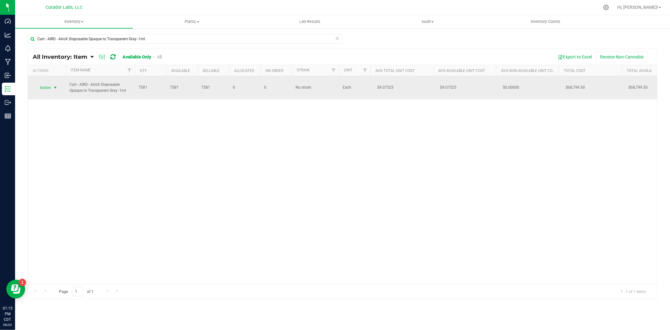
drag, startPoint x: 34, startPoint y: 87, endPoint x: 54, endPoint y: 87, distance: 20.4
click at [54, 87] on span "select" at bounding box center [55, 87] width 5 height 5
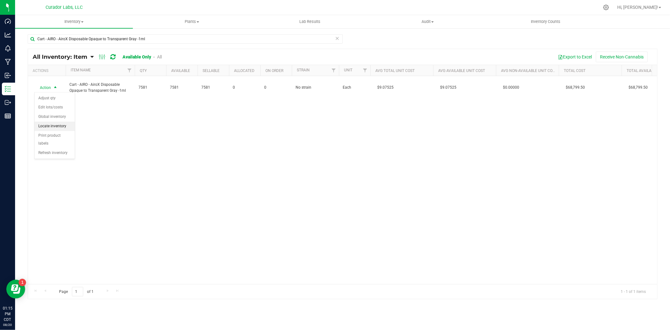
click at [62, 123] on li "Locate inventory" at bounding box center [55, 126] width 40 height 9
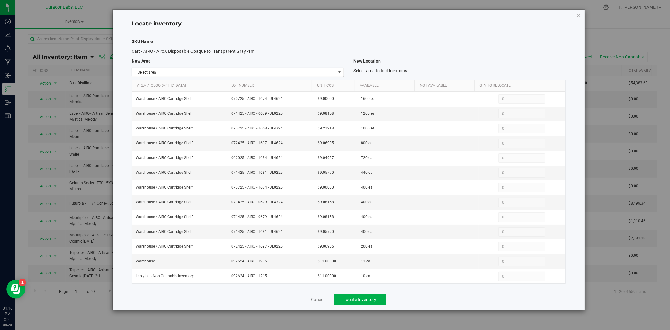
click at [281, 74] on span "Select area" at bounding box center [234, 72] width 204 height 9
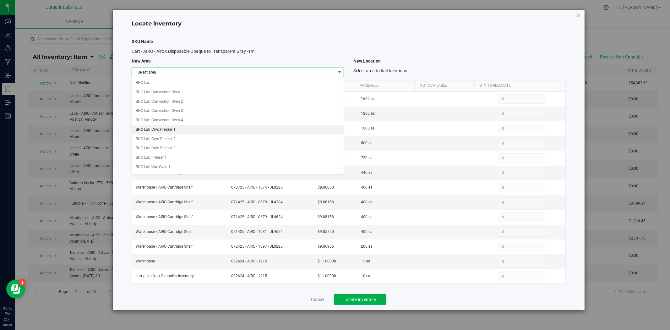
scroll to position [253, 0]
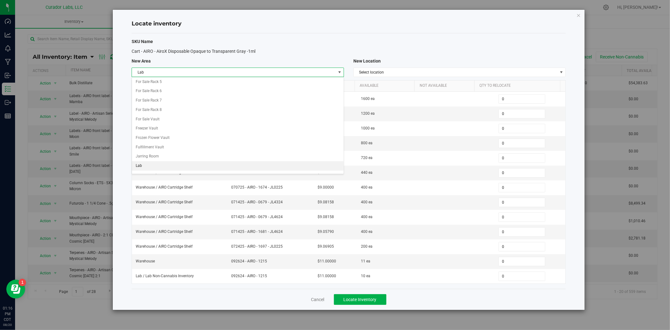
click at [181, 167] on li "Lab" at bounding box center [238, 165] width 212 height 9
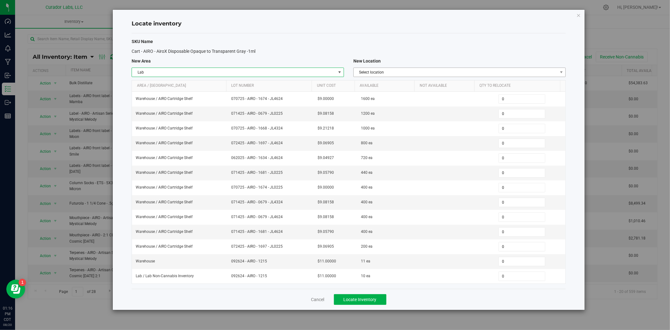
click at [474, 71] on span "Select location" at bounding box center [456, 72] width 204 height 9
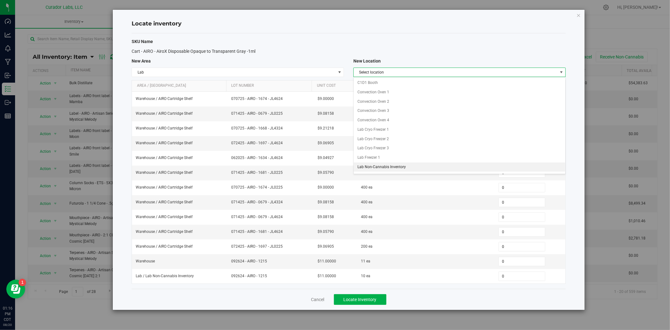
click at [381, 166] on li "Lab Non-Cannabis Inventory" at bounding box center [460, 166] width 212 height 9
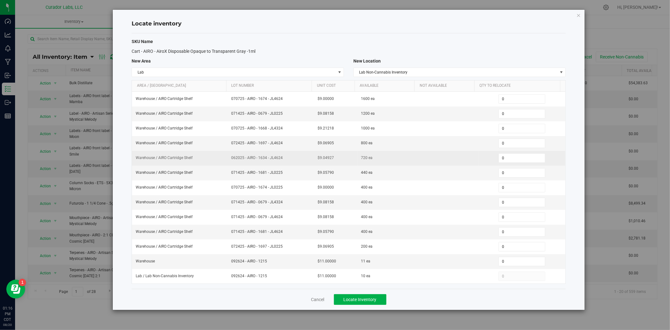
drag, startPoint x: 252, startPoint y: 159, endPoint x: 222, endPoint y: 158, distance: 30.2
click at [222, 158] on tr "Warehouse / AIRO Cartridge Shelf 062025 - AIRO - 1634 - JL4624 $9.04927 720 ea …" at bounding box center [349, 158] width 434 height 15
copy tr "062025 - AIRO - 1634 - JL4624"
drag, startPoint x: 505, startPoint y: 161, endPoint x: 461, endPoint y: 160, distance: 44.0
click at [460, 160] on tr "Warehouse / AIRO Cartridge Shelf 062025 - AIRO - 1634 - JL4624 $9.04927 720 ea …" at bounding box center [349, 158] width 434 height 15
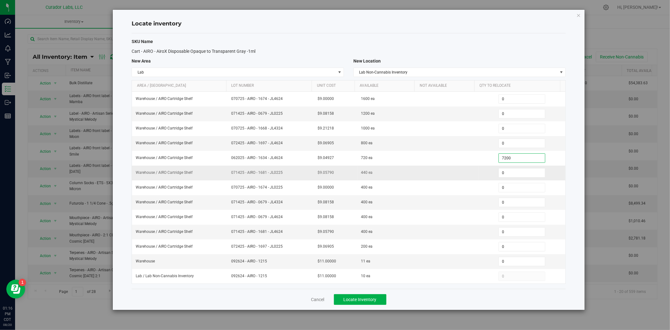
type input "720"
click at [439, 145] on td at bounding box center [448, 143] width 61 height 15
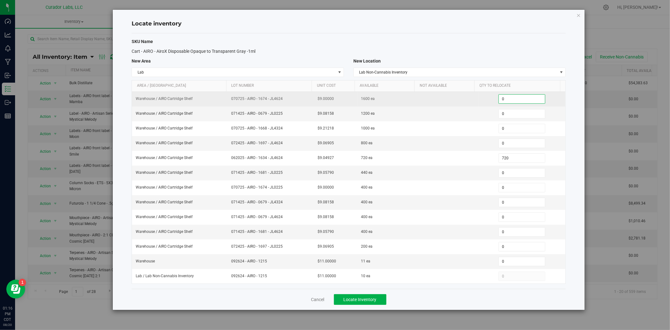
drag, startPoint x: 508, startPoint y: 102, endPoint x: 495, endPoint y: 101, distance: 13.5
click at [499, 101] on span "0 0" at bounding box center [522, 98] width 47 height 9
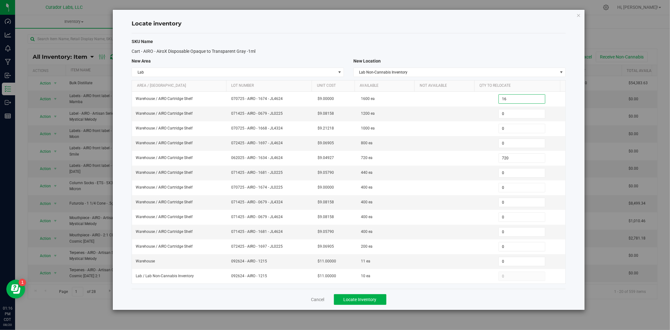
type input "160"
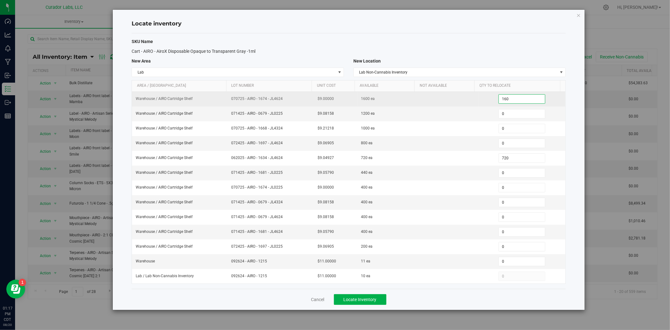
type input "160"
drag, startPoint x: 262, startPoint y: 99, endPoint x: 226, endPoint y: 98, distance: 35.5
click at [227, 99] on td "070725 - AIRO - 1674 - JL4624" at bounding box center [270, 99] width 87 height 15
copy span "070725 - AIRO - 1674 - JL4624"
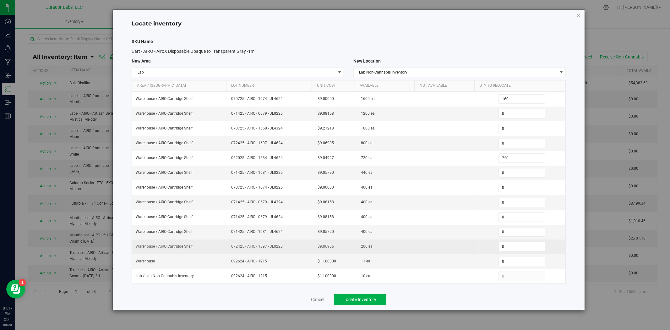
click at [490, 253] on td "0 0" at bounding box center [522, 246] width 87 height 15
click at [509, 247] on input "0" at bounding box center [522, 246] width 46 height 9
type input "40"
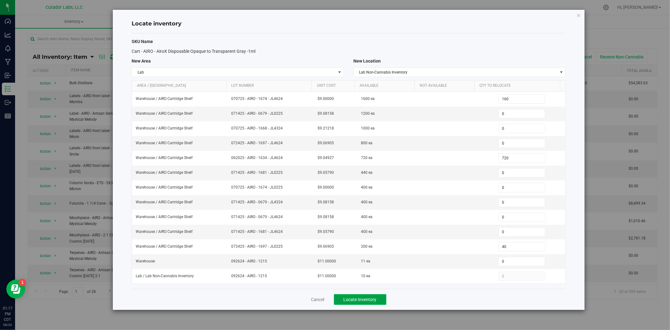
click at [354, 300] on span "Locate Inventory" at bounding box center [360, 299] width 33 height 5
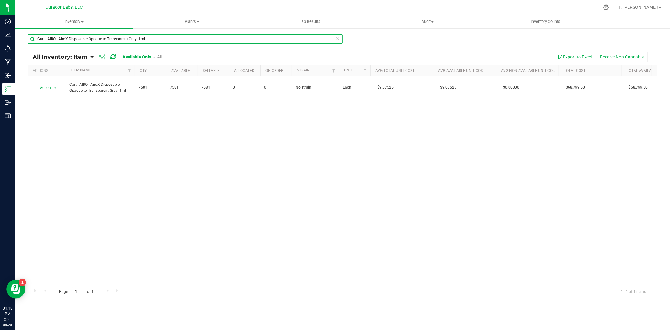
drag, startPoint x: 161, startPoint y: 39, endPoint x: -124, endPoint y: 30, distance: 284.8
click at [0, 30] on html "Dashboard Analytics Monitoring Manufacturing Inbound Inventory Outbound Reports…" at bounding box center [335, 165] width 670 height 330
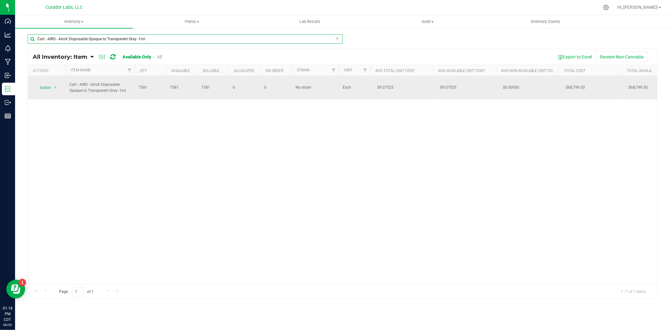
paste input "Mouthpiece - AIRO - AiroX Disposable Strain Series Blue Dream"
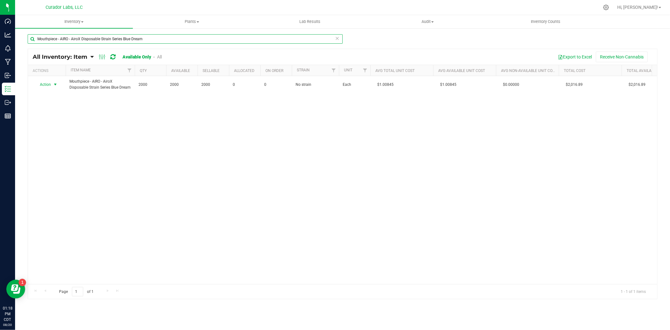
type input "Mouthpiece - AIRO - AiroX Disposable Strain Series Blue Dream"
click at [49, 84] on span "Action" at bounding box center [42, 84] width 17 height 9
click at [54, 123] on li "Locate inventory" at bounding box center [55, 122] width 40 height 9
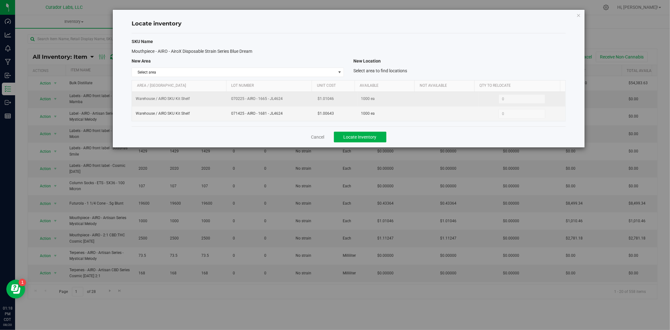
drag, startPoint x: 284, startPoint y: 98, endPoint x: 227, endPoint y: 101, distance: 57.9
click at [227, 101] on td "070225 - AIRO - 1665 - JL4624" at bounding box center [270, 99] width 87 height 15
copy span "070225 - AIRO - 1665 - JL4624"
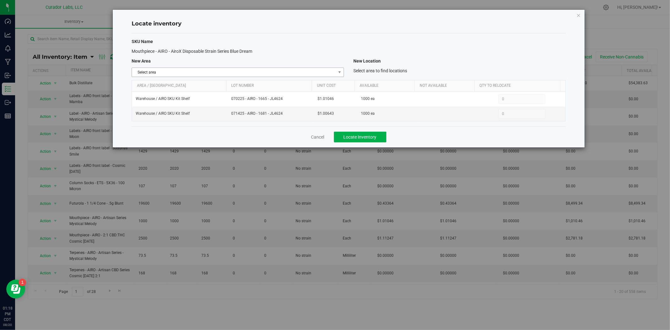
click at [299, 73] on span "Select area" at bounding box center [234, 72] width 204 height 9
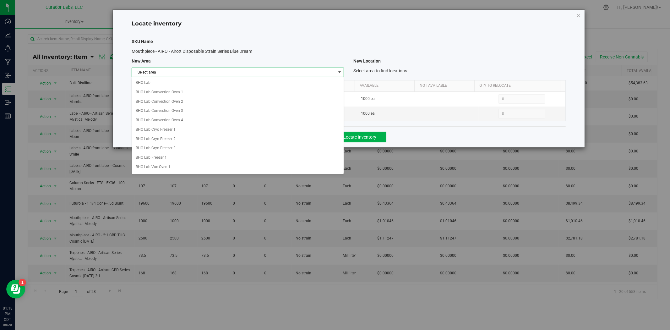
scroll to position [253, 0]
click at [177, 167] on li "Lab" at bounding box center [238, 165] width 212 height 9
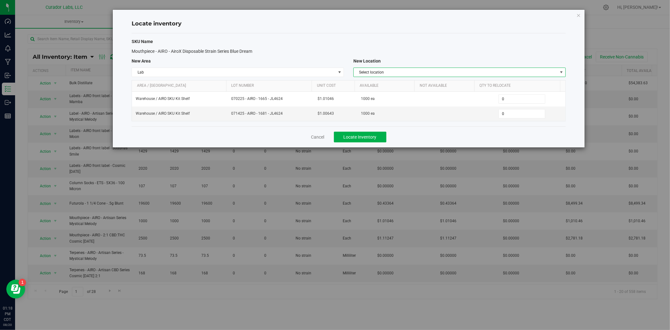
drag, startPoint x: 410, startPoint y: 72, endPoint x: 408, endPoint y: 76, distance: 4.4
click at [410, 72] on span "Select location" at bounding box center [456, 72] width 204 height 9
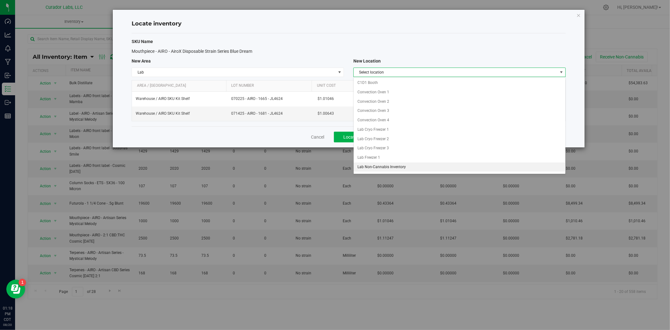
drag, startPoint x: 378, startPoint y: 168, endPoint x: 403, endPoint y: 149, distance: 31.4
click at [378, 167] on li "Lab Non-Cannabis Inventory" at bounding box center [460, 166] width 212 height 9
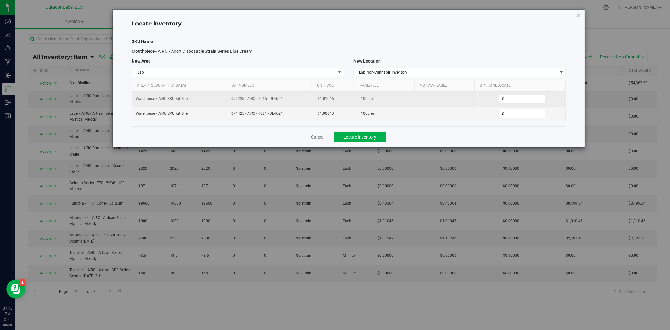
drag, startPoint x: 511, startPoint y: 104, endPoint x: 503, endPoint y: 105, distance: 8.0
click at [503, 105] on td "0 0" at bounding box center [522, 99] width 87 height 15
click at [502, 99] on input "0" at bounding box center [522, 99] width 46 height 9
type input "1000"
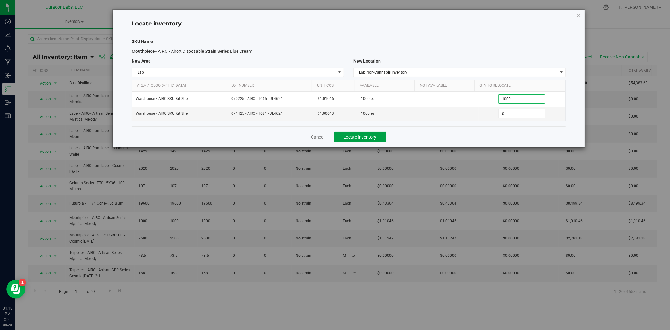
click at [367, 141] on button "Locate Inventory" at bounding box center [360, 137] width 52 height 11
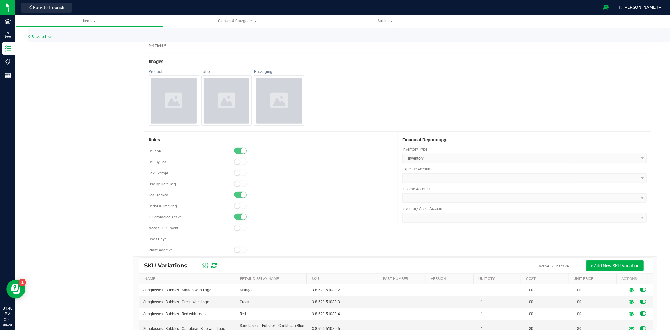
scroll to position [127, 0]
